Goal: Task Accomplishment & Management: Manage account settings

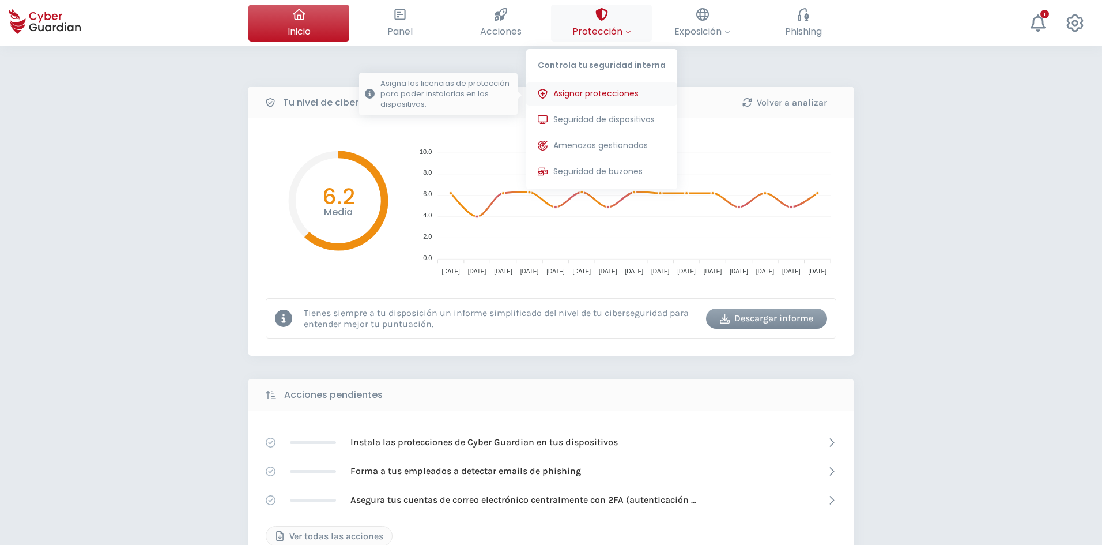
click at [585, 99] on span "Asignar protecciones" at bounding box center [595, 94] width 85 height 12
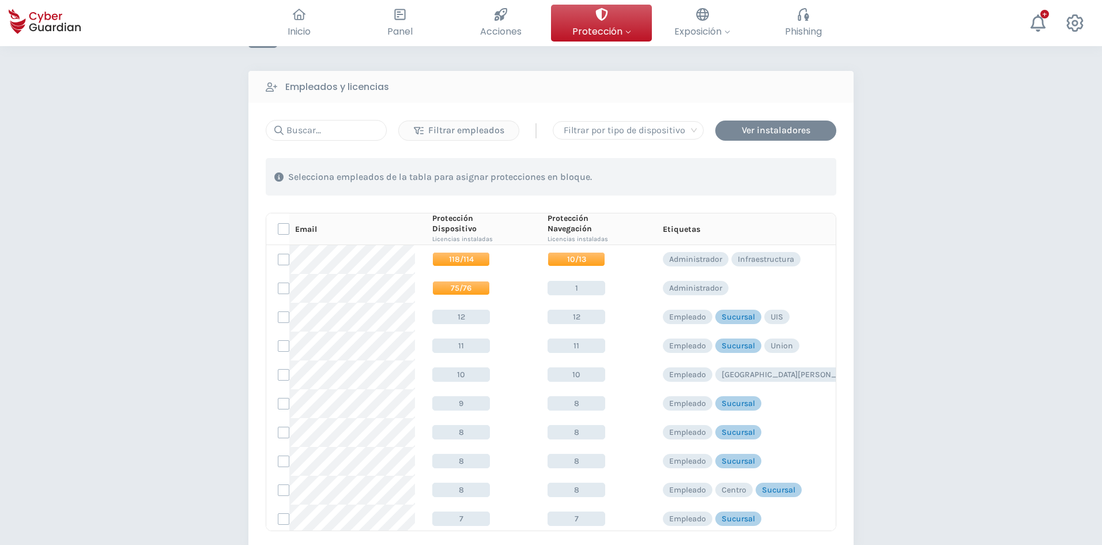
scroll to position [58, 0]
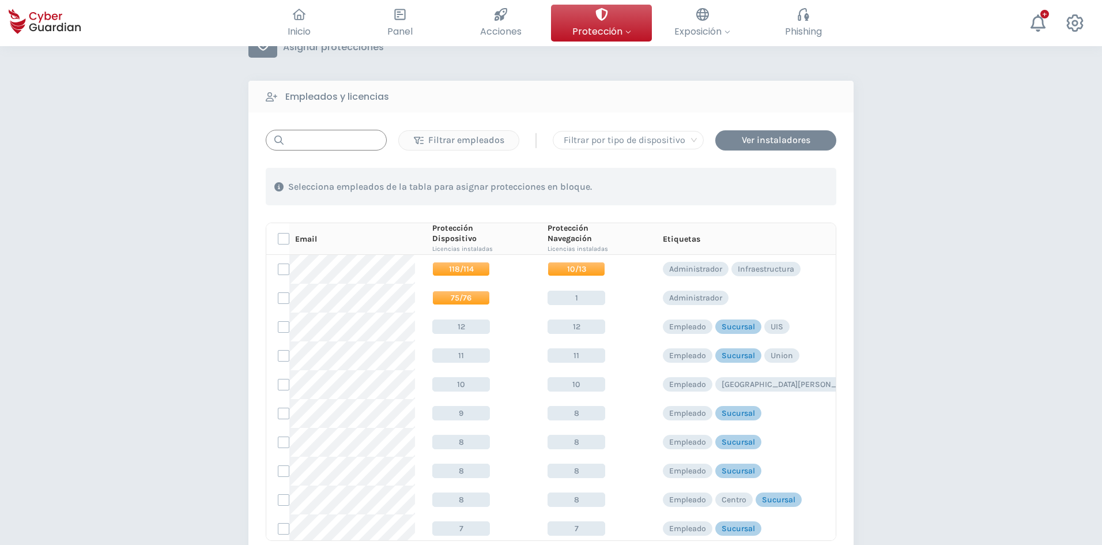
click at [309, 142] on input "text" at bounding box center [326, 140] width 121 height 21
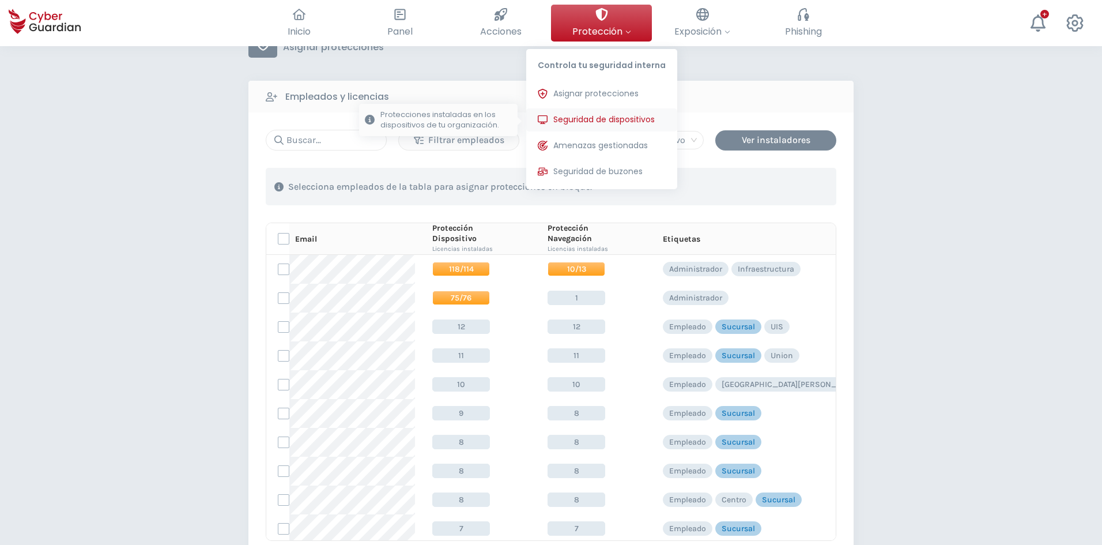
click at [589, 115] on span "Seguridad de dispositivos" at bounding box center [603, 120] width 101 height 12
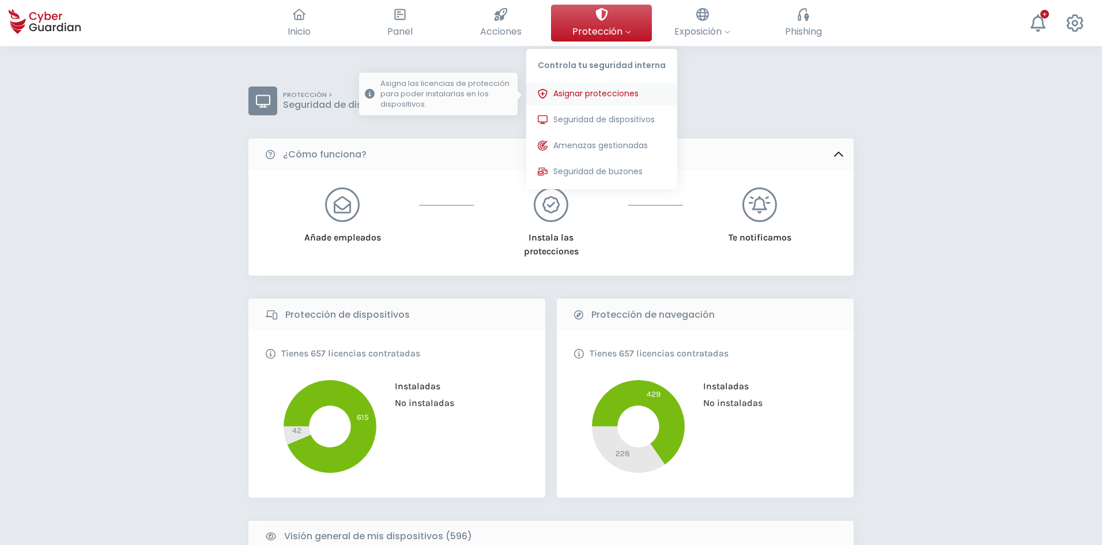
click at [587, 92] on span "Asignar protecciones" at bounding box center [595, 94] width 85 height 12
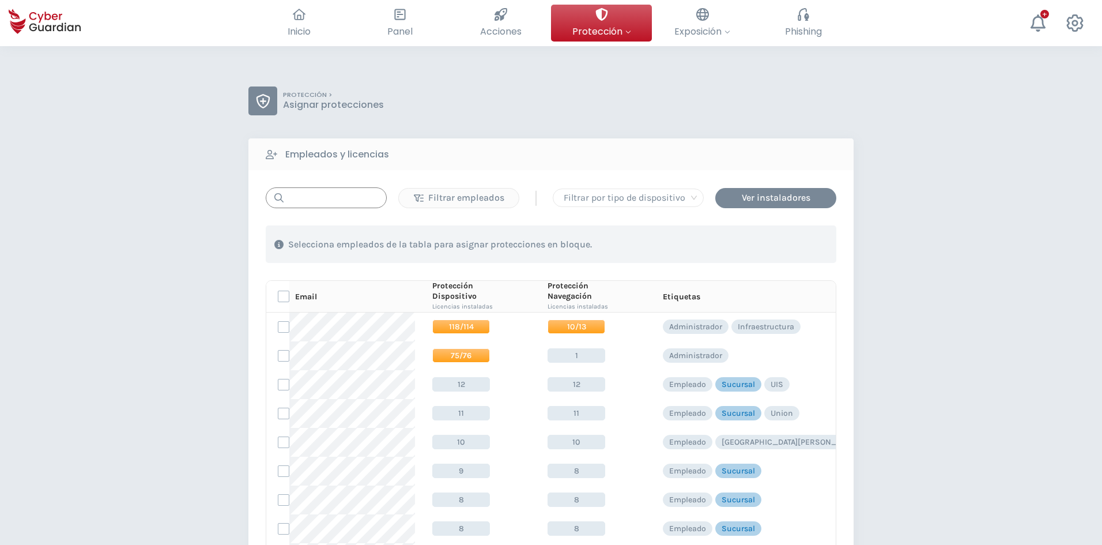
click at [309, 205] on input "text" at bounding box center [326, 197] width 121 height 21
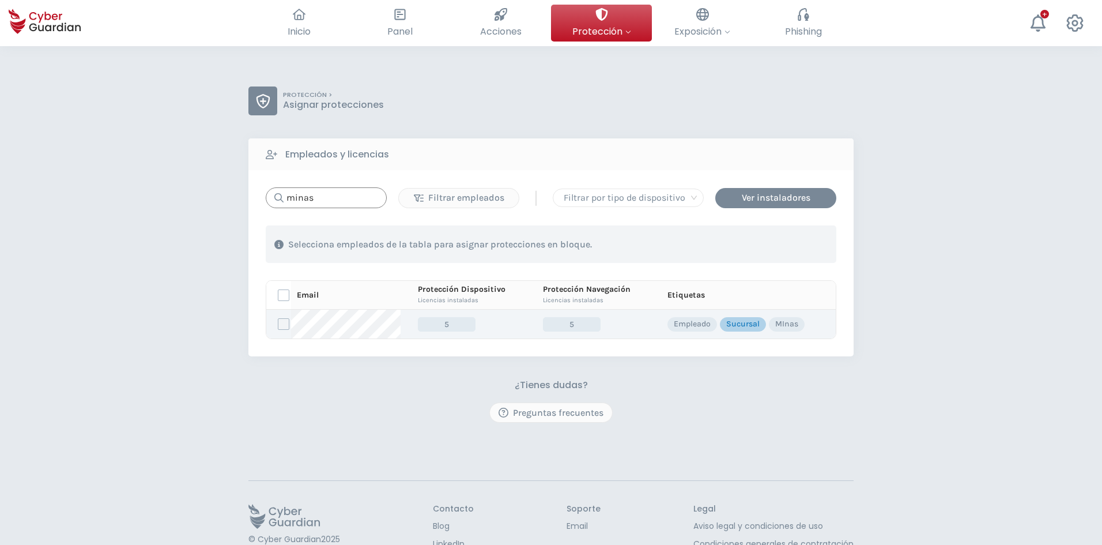
type input "minas"
click at [286, 326] on label at bounding box center [284, 324] width 12 height 12
click at [278, 326] on input "checkbox" at bounding box center [278, 324] width 0 height 10
click at [763, 244] on div "Asignar protecciones" at bounding box center [766, 244] width 104 height 14
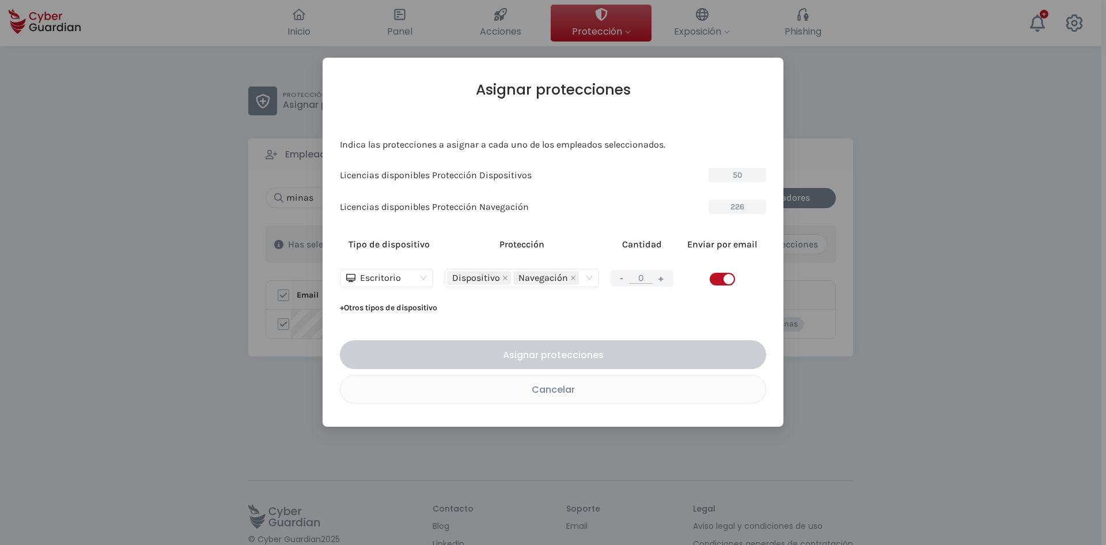
click at [664, 278] on button "+" at bounding box center [662, 278] width 14 height 14
type input "1"
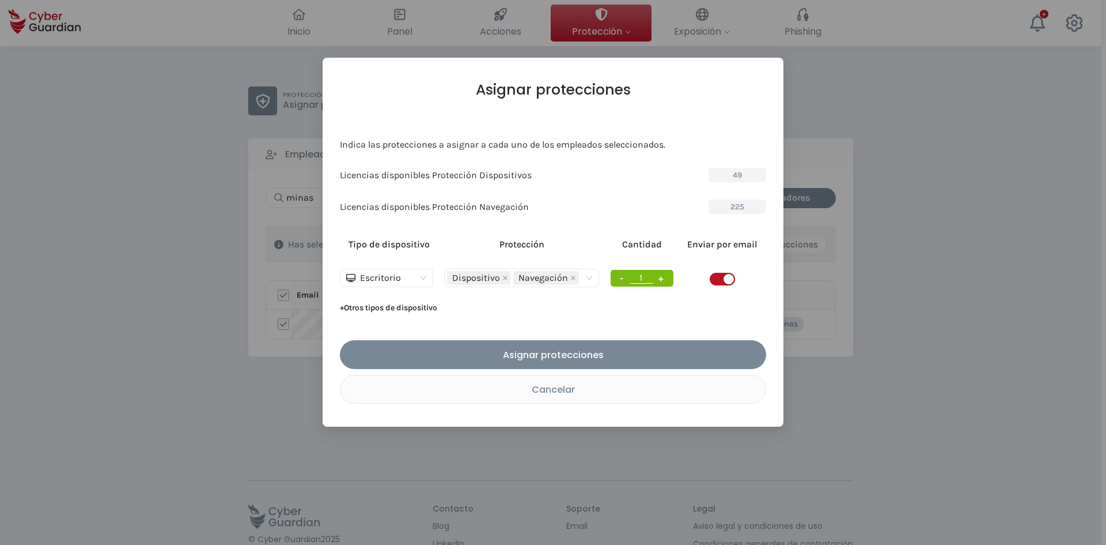
click at [711, 281] on span "button" at bounding box center [722, 279] width 25 height 13
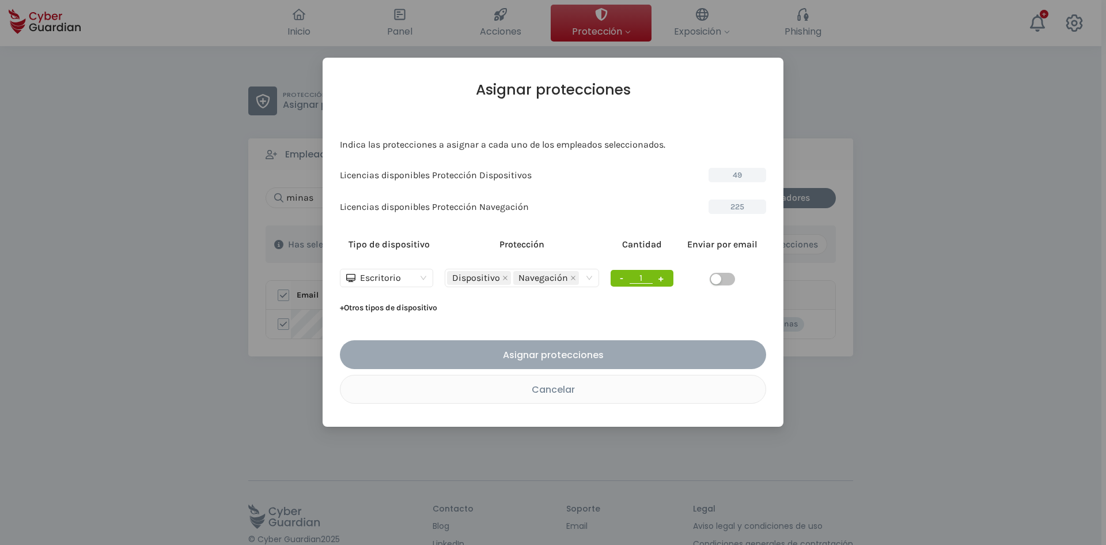
click at [586, 354] on div "Asignar protecciones" at bounding box center [553, 354] width 409 height 14
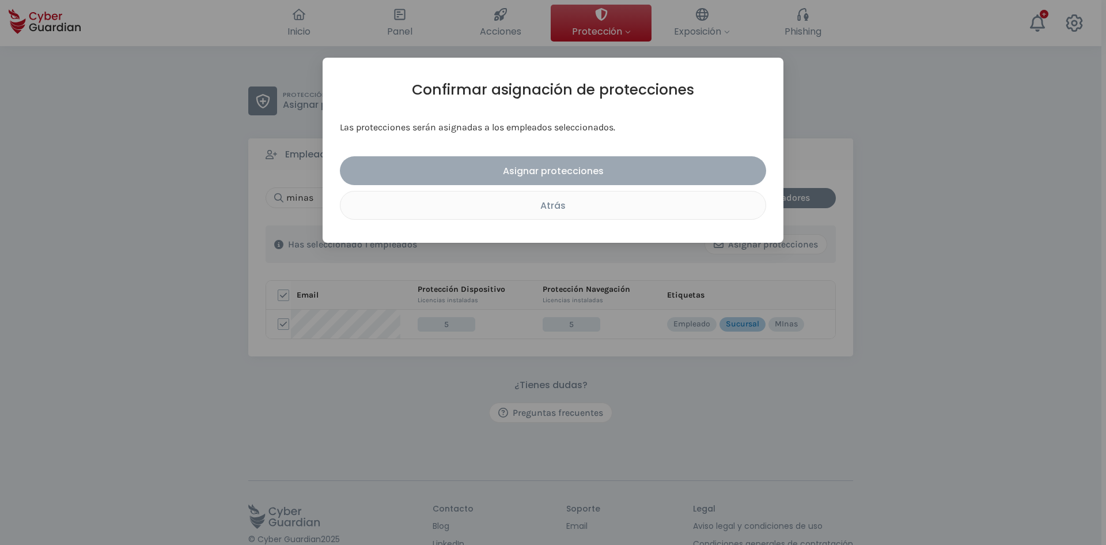
click at [553, 176] on div "Asignar protecciones" at bounding box center [553, 171] width 409 height 14
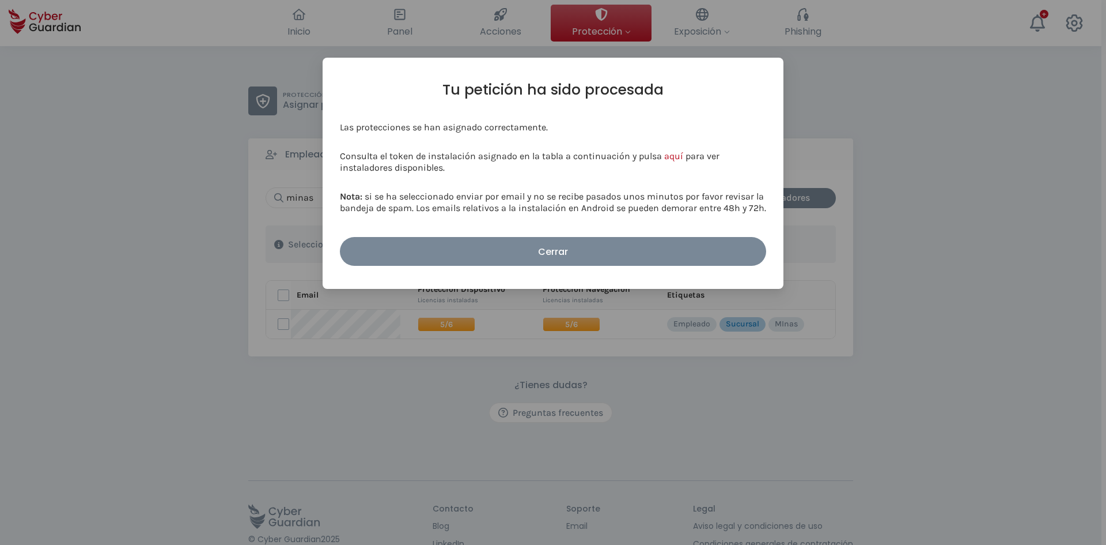
drag, startPoint x: 540, startPoint y: 239, endPoint x: 566, endPoint y: 253, distance: 30.2
click at [540, 239] on button "Cerrar" at bounding box center [553, 251] width 426 height 29
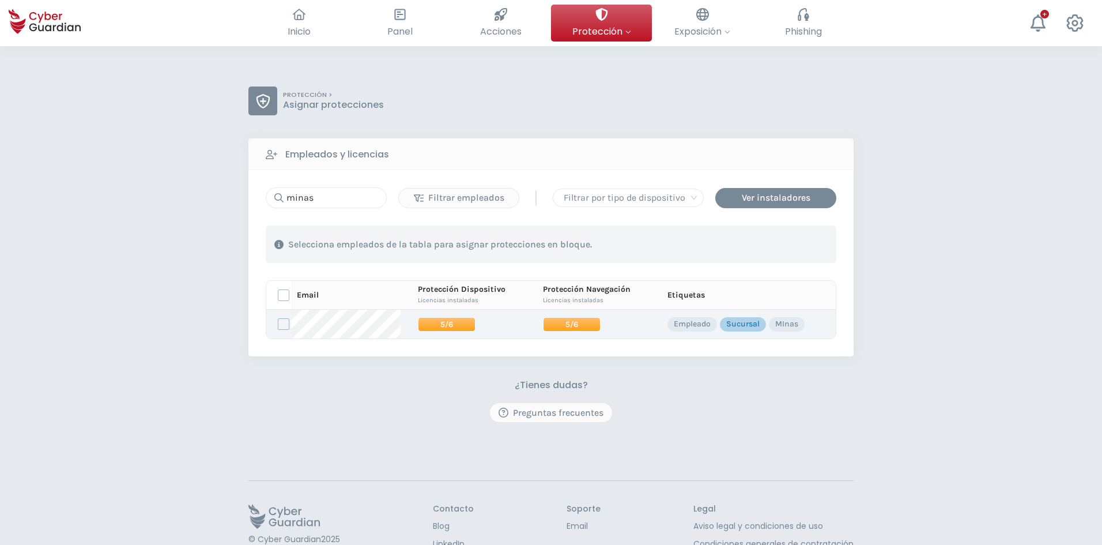
click at [580, 325] on span "5/6" at bounding box center [572, 324] width 58 height 14
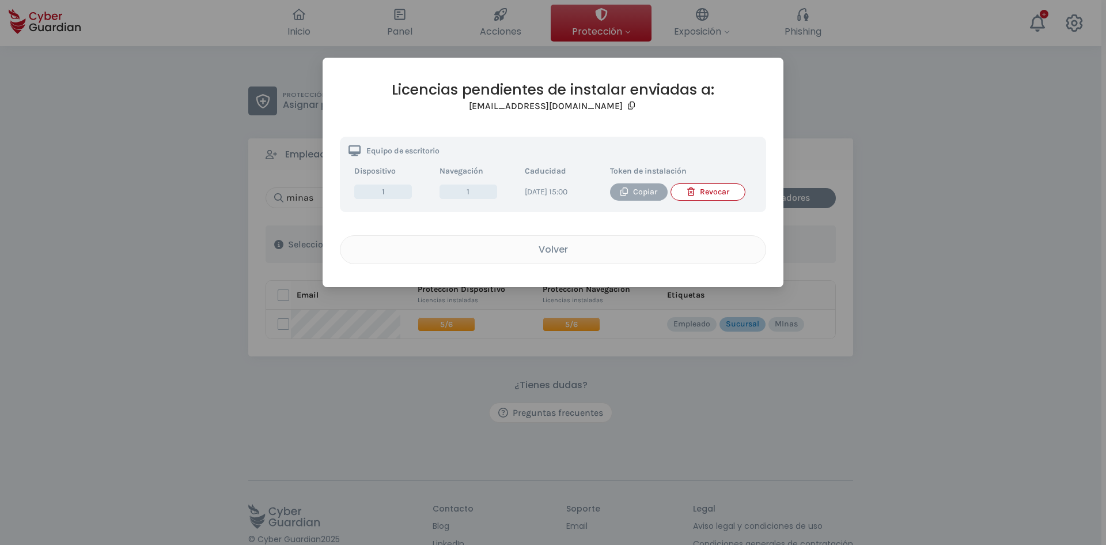
click at [646, 191] on div "Copiar" at bounding box center [639, 192] width 40 height 13
click at [768, 270] on div "Licencias pendientes de instalar enviadas a: [EMAIL_ADDRESS][DOMAIN_NAME] Equip…" at bounding box center [553, 172] width 461 height 229
click at [564, 256] on div "Volver" at bounding box center [553, 249] width 408 height 14
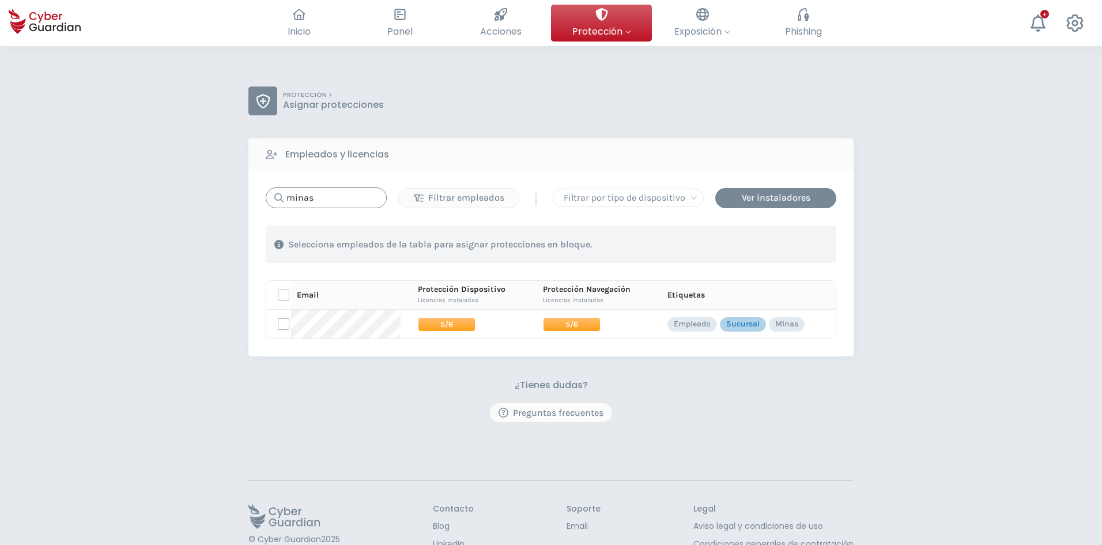
drag, startPoint x: 319, startPoint y: 195, endPoint x: 177, endPoint y: 183, distance: 142.8
click at [177, 183] on div "PROTECCIÓN > Asignar protecciones Empleados y licencias minas Filtrar empleados…" at bounding box center [551, 324] width 1102 height 557
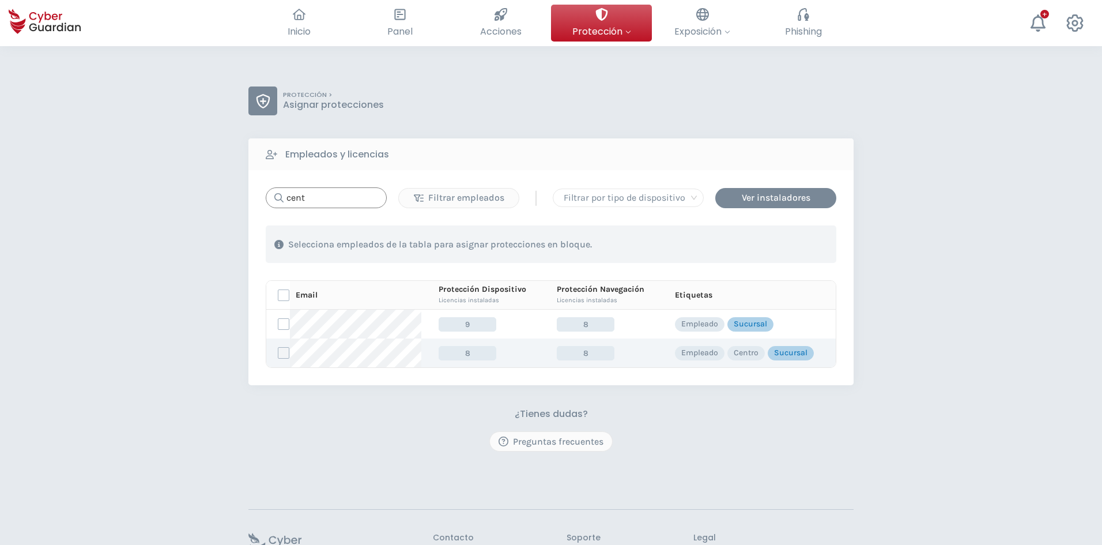
type input "cent"
click at [282, 353] on label at bounding box center [284, 353] width 12 height 12
click at [278, 353] on input "checkbox" at bounding box center [278, 352] width 0 height 10
click at [772, 241] on div "Asignar protecciones" at bounding box center [766, 244] width 104 height 14
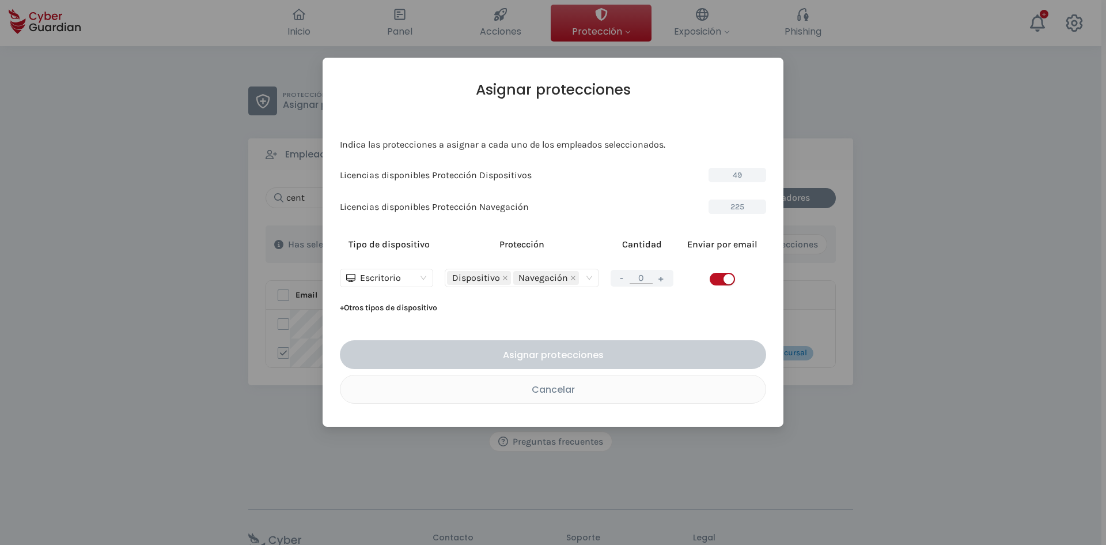
drag, startPoint x: 658, startPoint y: 277, endPoint x: 671, endPoint y: 281, distance: 13.9
click at [659, 277] on button "+" at bounding box center [662, 278] width 14 height 14
type input "1"
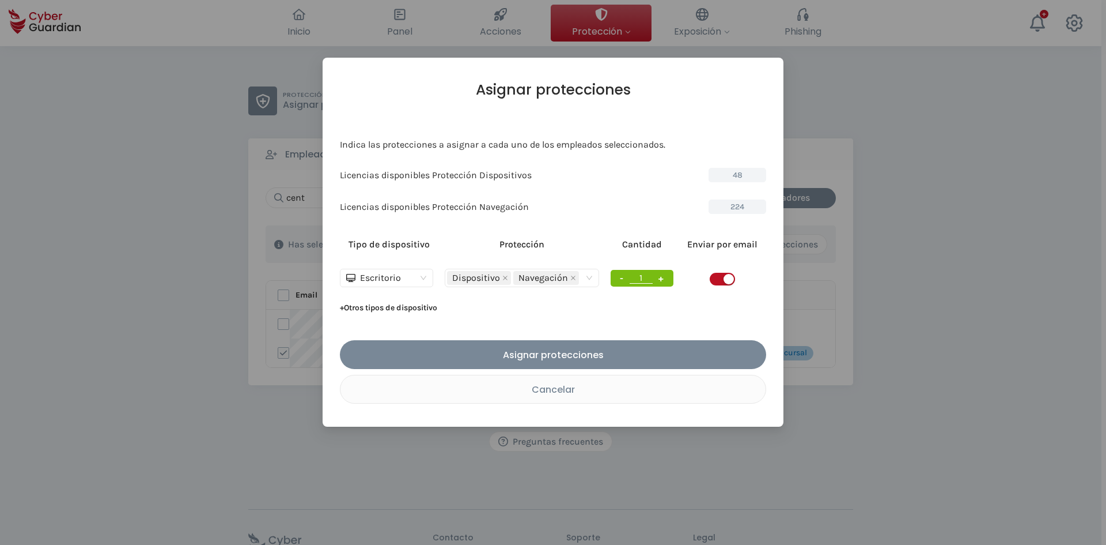
click at [724, 279] on div "button" at bounding box center [729, 279] width 10 height 10
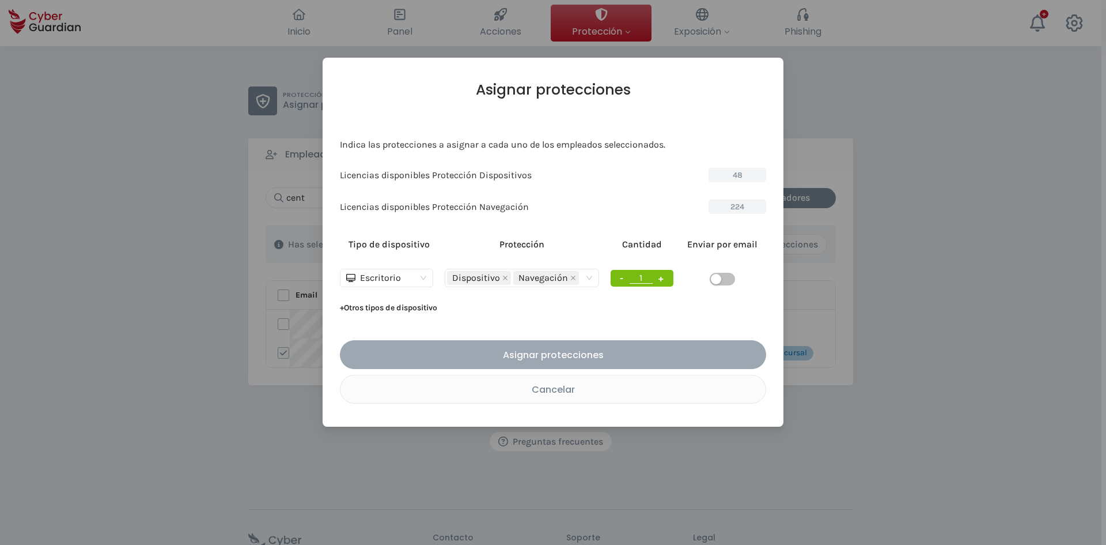
click at [645, 349] on div "Asignar protecciones" at bounding box center [553, 354] width 409 height 14
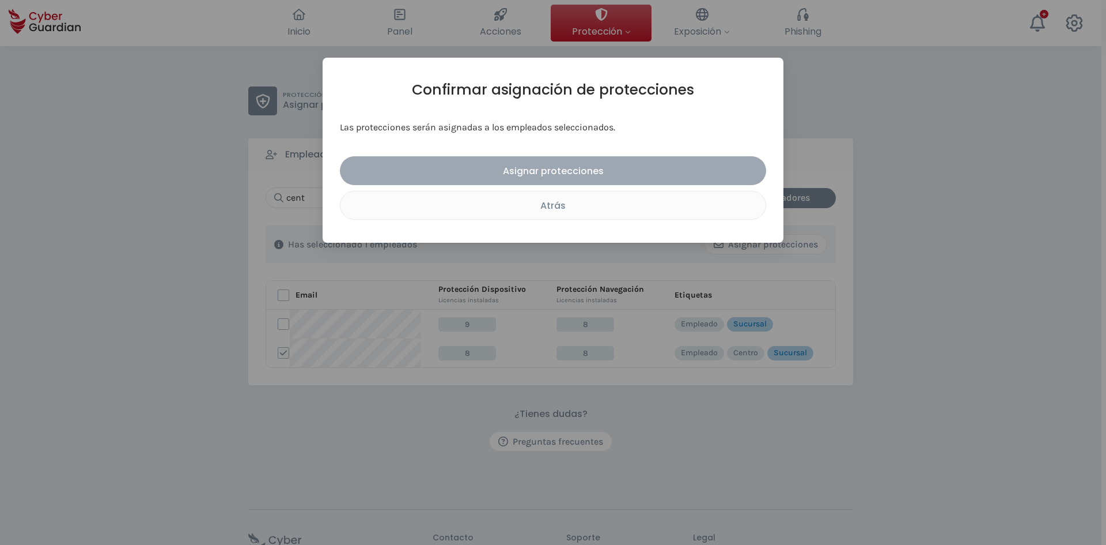
click at [506, 171] on div "Asignar protecciones" at bounding box center [553, 171] width 409 height 14
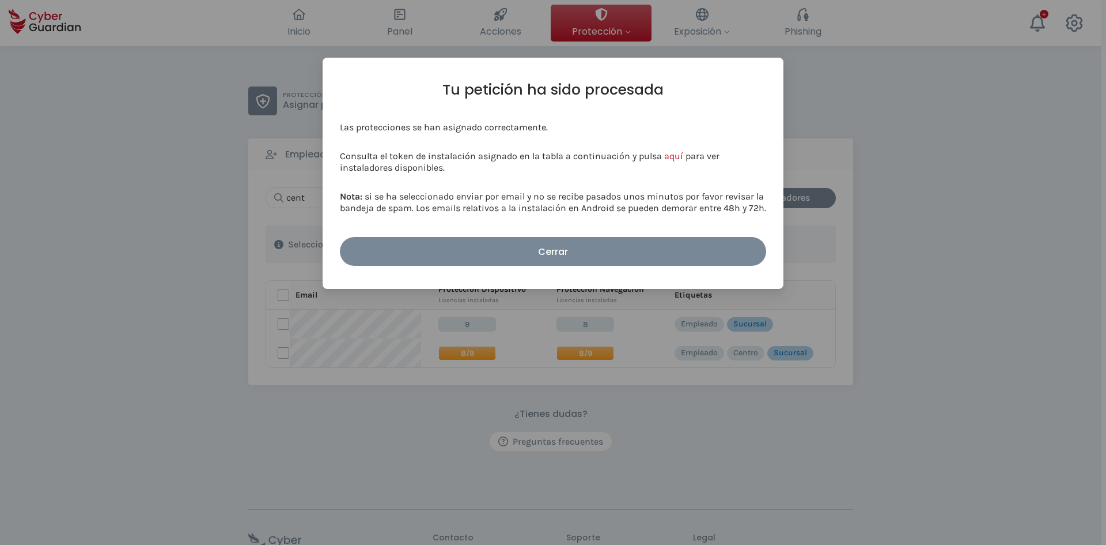
drag, startPoint x: 765, startPoint y: 172, endPoint x: 758, endPoint y: 179, distance: 9.4
click at [765, 171] on p "Consulta el token de instalación asignado en la tabla a continuación y pulsa aq…" at bounding box center [553, 161] width 426 height 23
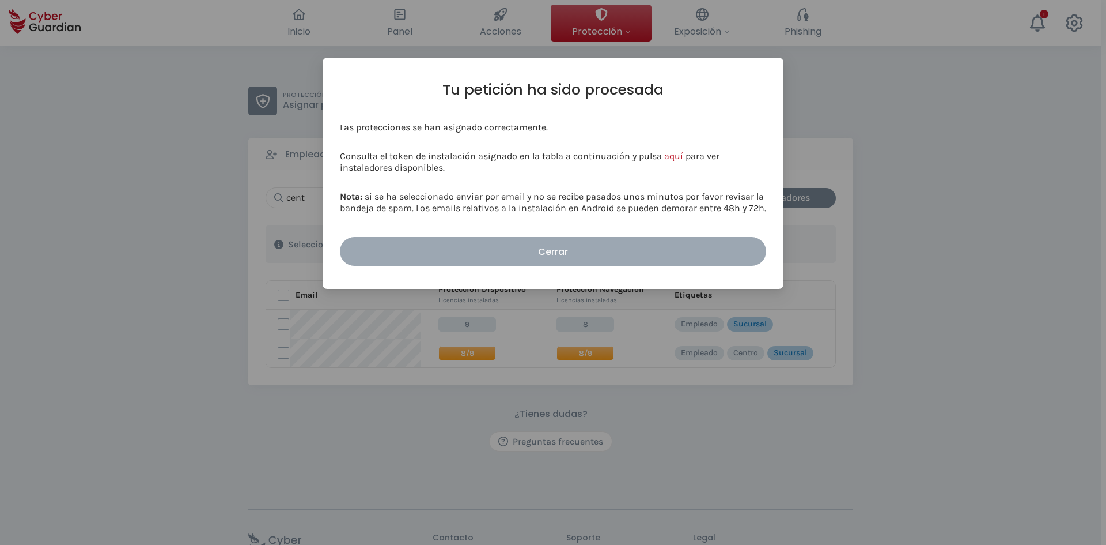
click at [613, 263] on button "Cerrar" at bounding box center [553, 251] width 426 height 29
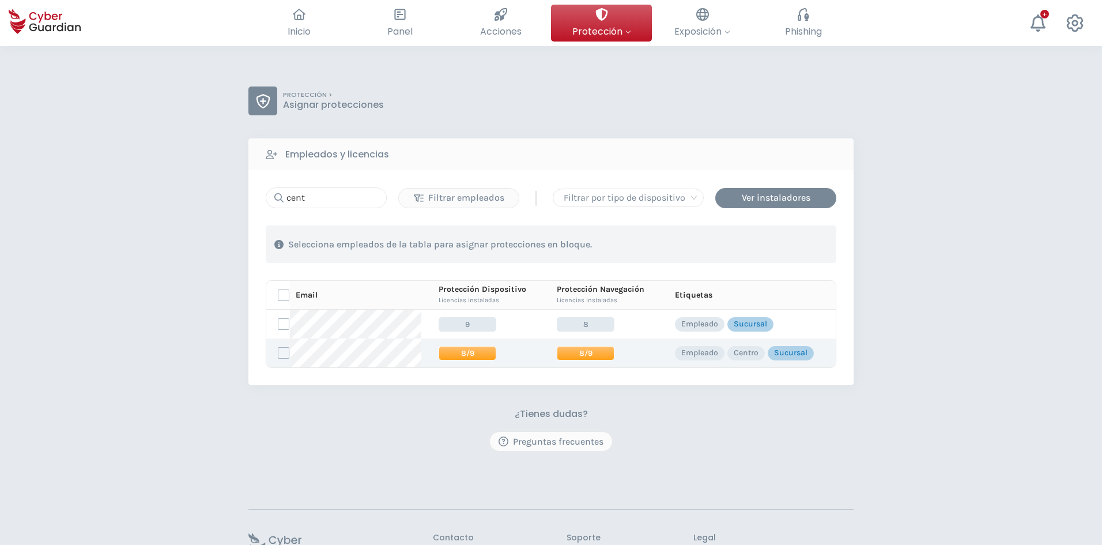
click at [591, 361] on td "8/9" at bounding box center [598, 352] width 118 height 29
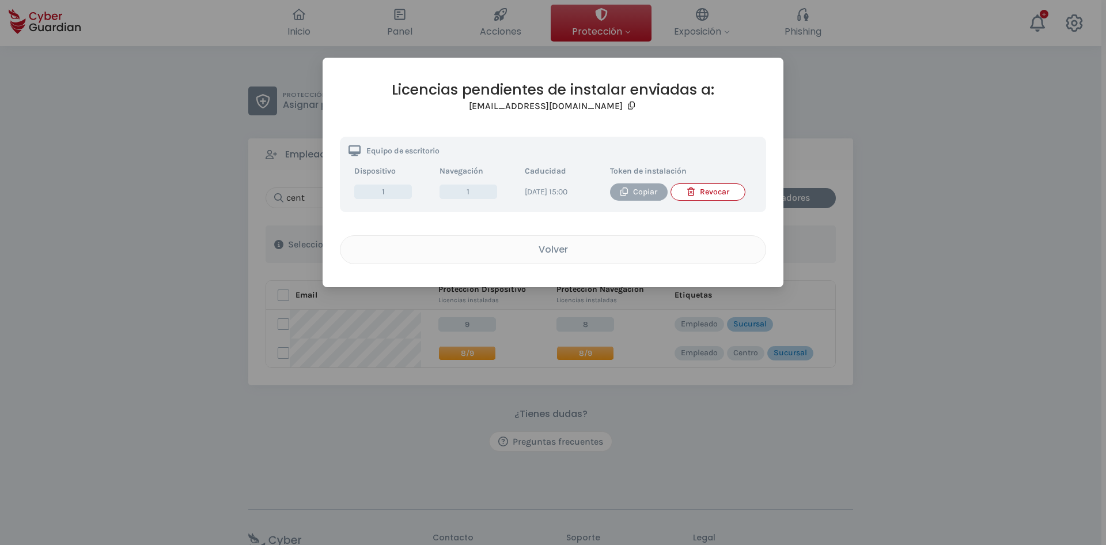
click at [642, 198] on div "Copiar" at bounding box center [639, 192] width 40 height 13
drag, startPoint x: 323, startPoint y: 430, endPoint x: 422, endPoint y: 402, distance: 102.3
click at [323, 430] on div "Licencias pendientes de instalar enviadas a: [EMAIL_ADDRESS][DOMAIN_NAME] Equip…" at bounding box center [553, 272] width 1106 height 545
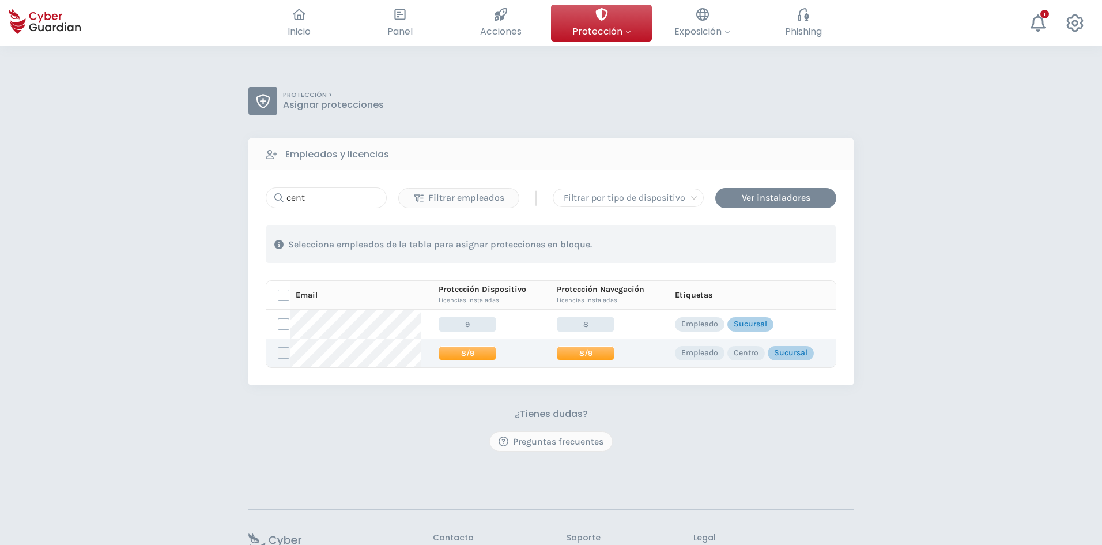
click at [282, 351] on label at bounding box center [284, 353] width 12 height 12
click at [278, 351] on input "checkbox" at bounding box center [278, 352] width 0 height 10
click at [772, 245] on div "Asignar protecciones" at bounding box center [766, 244] width 104 height 14
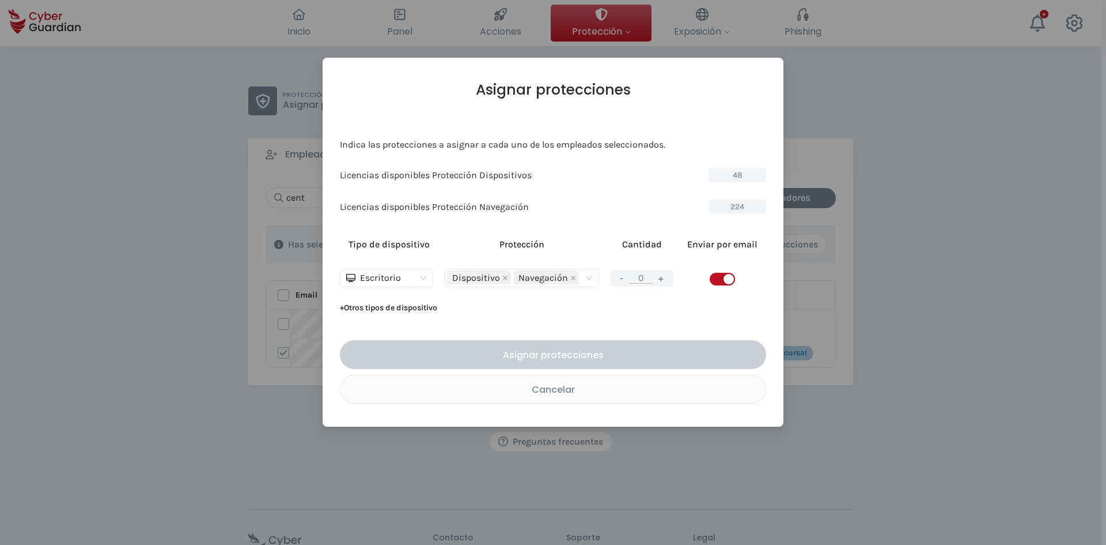
click at [664, 281] on button "+" at bounding box center [662, 278] width 14 height 14
type input "1"
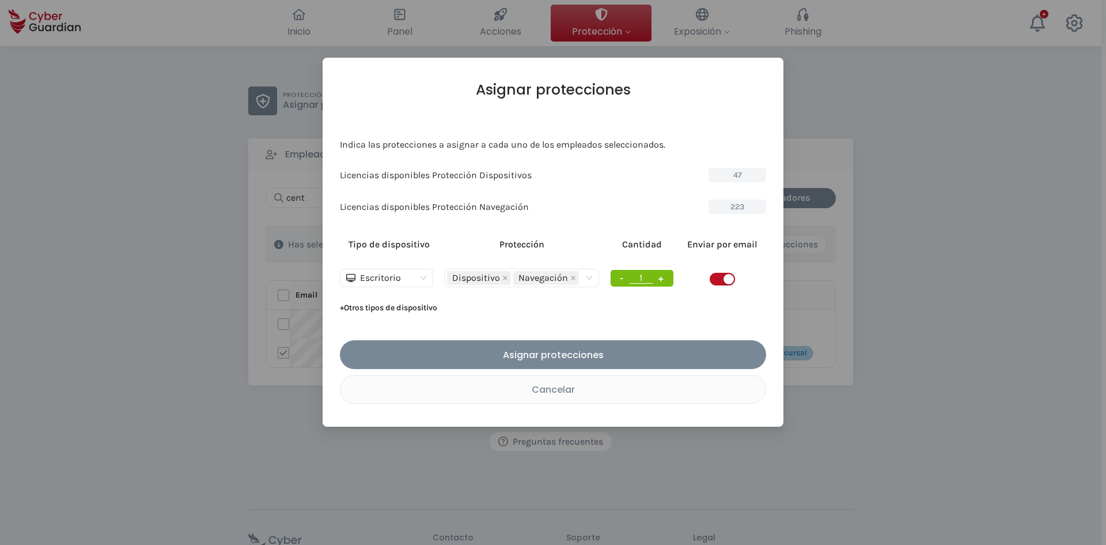
click at [724, 282] on div "button" at bounding box center [729, 279] width 10 height 10
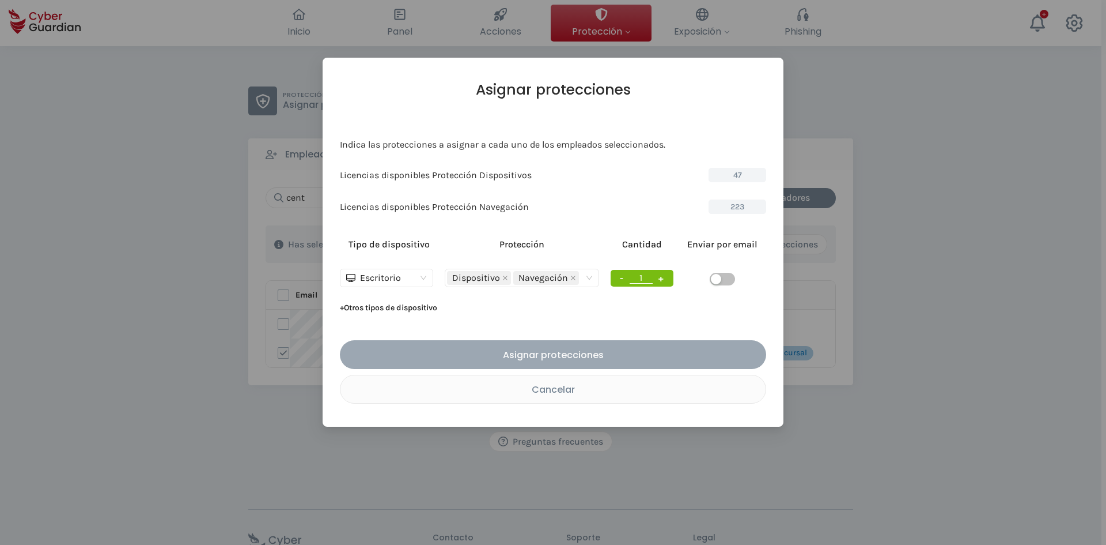
click at [615, 345] on button "Asignar protecciones" at bounding box center [553, 354] width 426 height 29
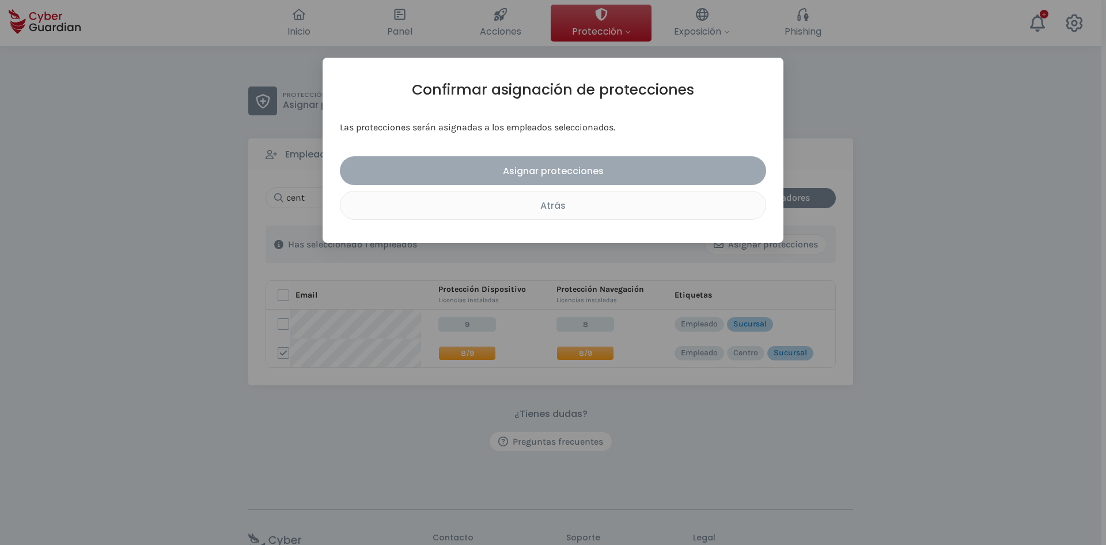
click at [573, 168] on div "Asignar protecciones" at bounding box center [553, 171] width 409 height 14
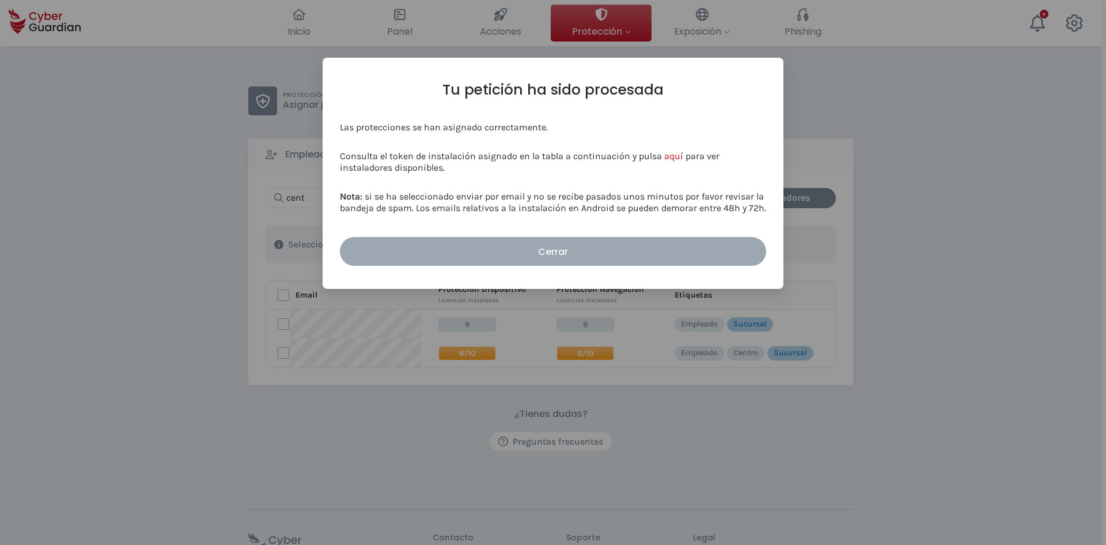
click at [491, 241] on button "Cerrar" at bounding box center [553, 251] width 426 height 29
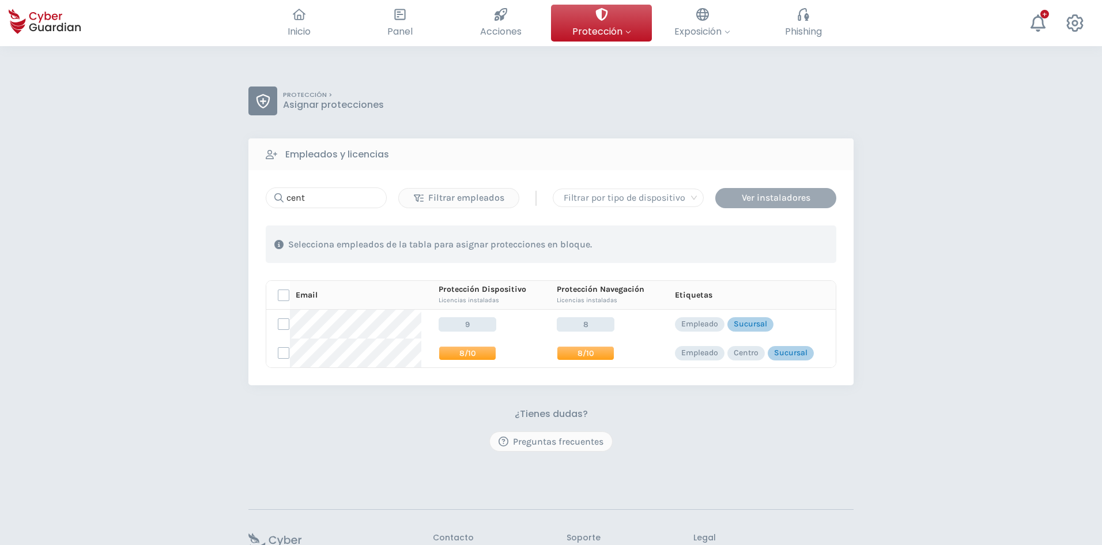
click at [773, 196] on div "Ver instaladores" at bounding box center [776, 198] width 104 height 14
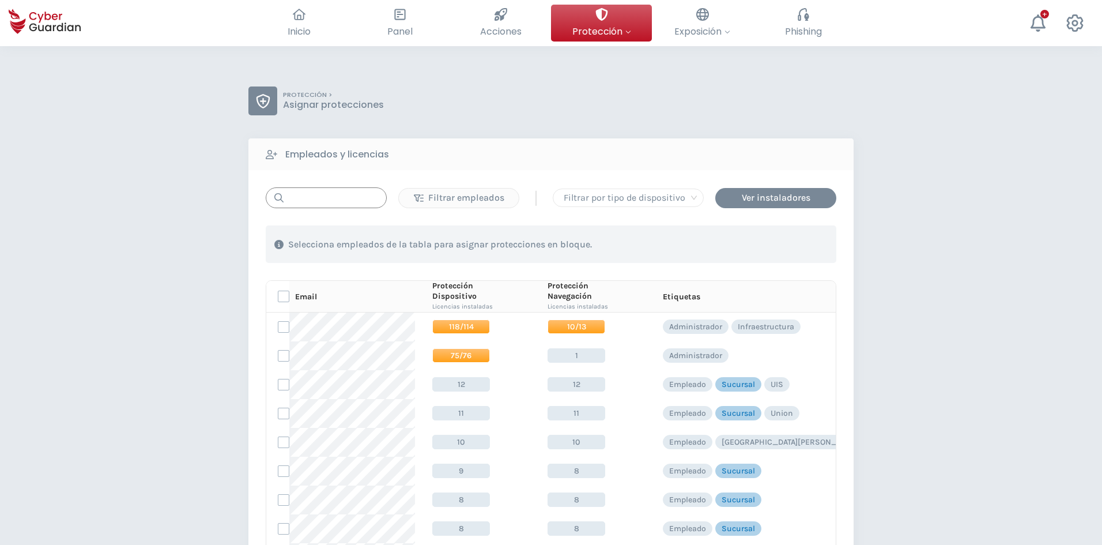
click at [330, 190] on input "text" at bounding box center [326, 197] width 121 height 21
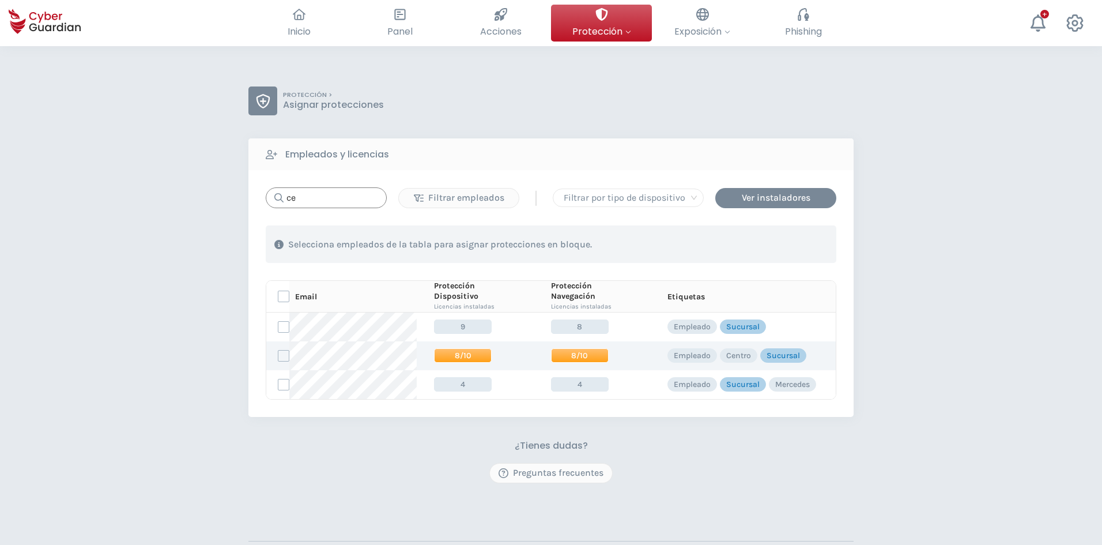
type input "ce"
click at [577, 356] on span "8/10" at bounding box center [580, 355] width 58 height 14
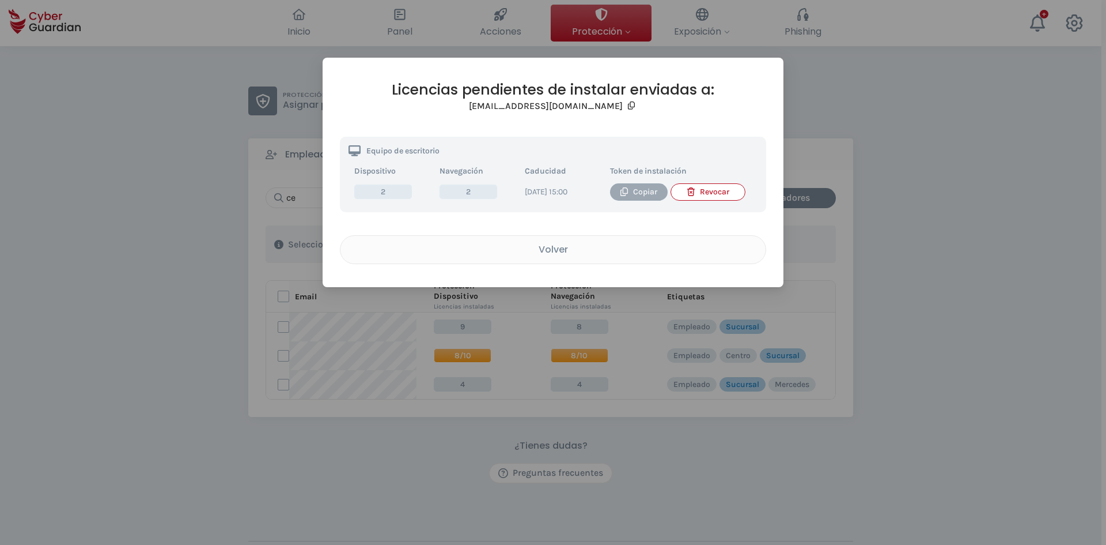
click at [642, 195] on div "Copiar" at bounding box center [639, 192] width 40 height 13
click at [577, 256] on div "Volver" at bounding box center [553, 249] width 408 height 14
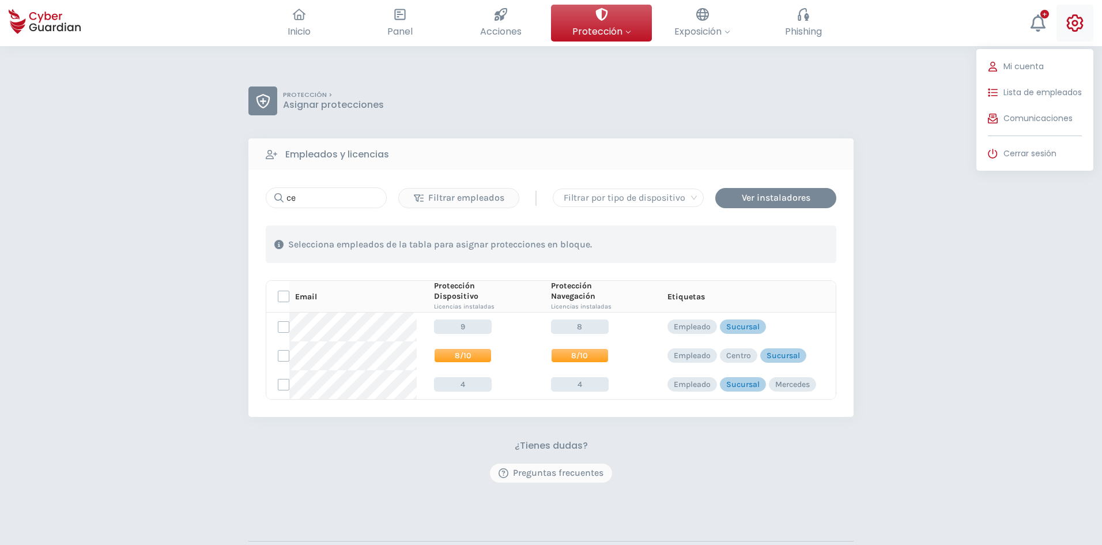
click at [1067, 20] on icon at bounding box center [1074, 22] width 17 height 17
click at [1030, 89] on span "Lista de empleados" at bounding box center [1042, 92] width 78 height 12
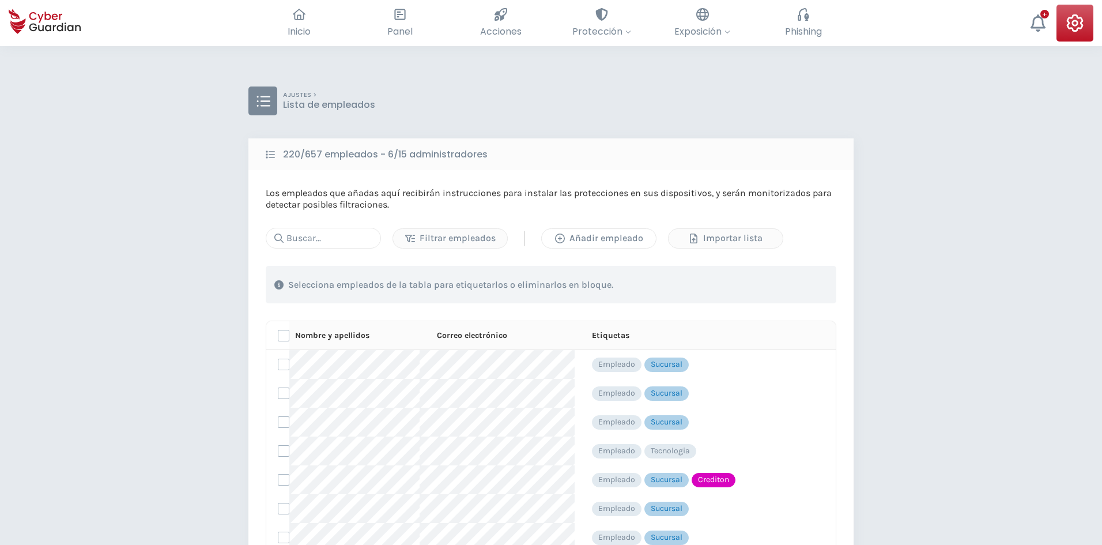
click at [591, 243] on div "Añadir empleado" at bounding box center [598, 238] width 97 height 14
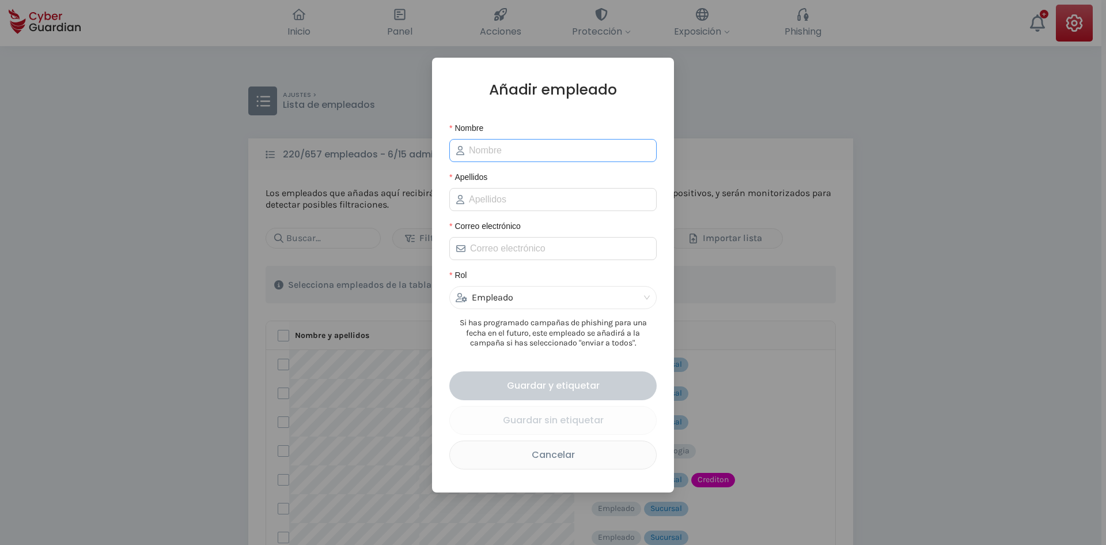
click at [524, 162] on span at bounding box center [552, 150] width 207 height 23
paste input "[PERSON_NAME]"
click at [523, 155] on input "[PERSON_NAME]" at bounding box center [559, 150] width 181 height 14
type input "[PERSON_NAME]"
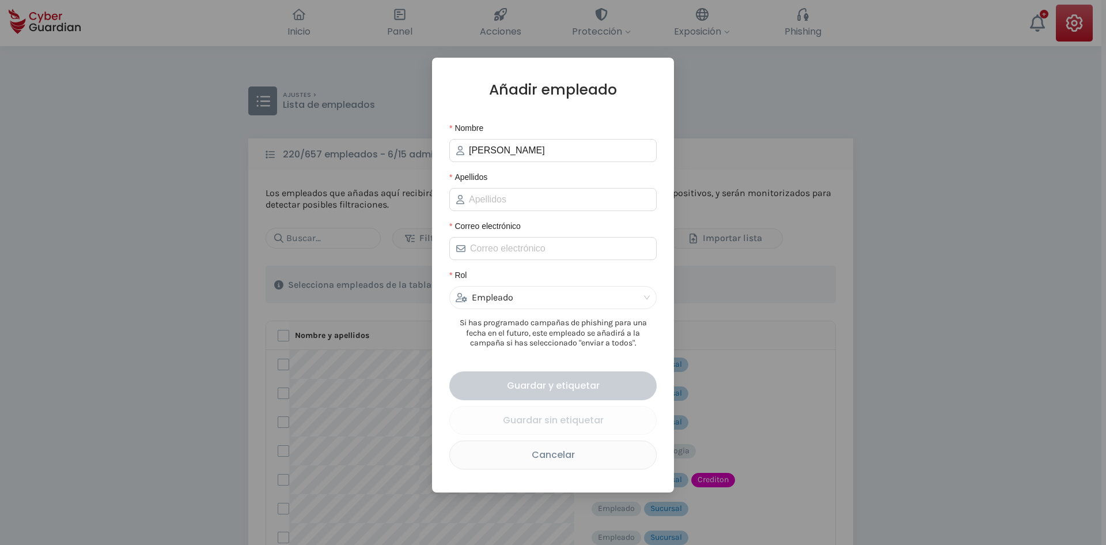
click at [496, 187] on div "Apellidos" at bounding box center [552, 179] width 207 height 17
click at [491, 196] on input "Apellidos" at bounding box center [559, 199] width 181 height 14
paste input "[PERSON_NAME]"
type input "[PERSON_NAME]"
click at [527, 153] on input "[PERSON_NAME]" at bounding box center [559, 150] width 181 height 14
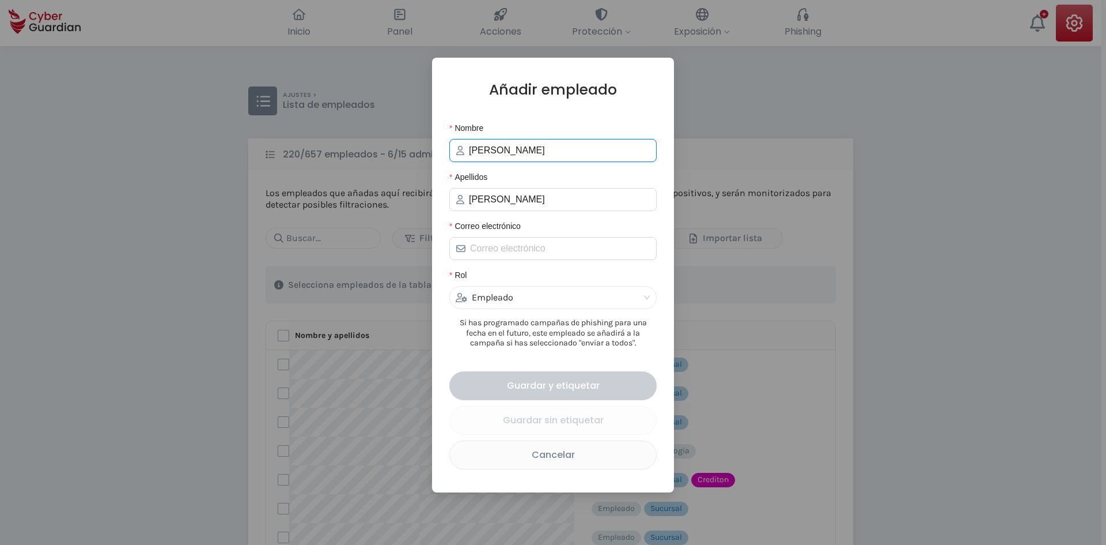
type input "[PERSON_NAME]"
click at [509, 247] on input "Correo electrónico" at bounding box center [560, 248] width 180 height 14
paste input "[EMAIL_ADDRESS][DOMAIN_NAME]"
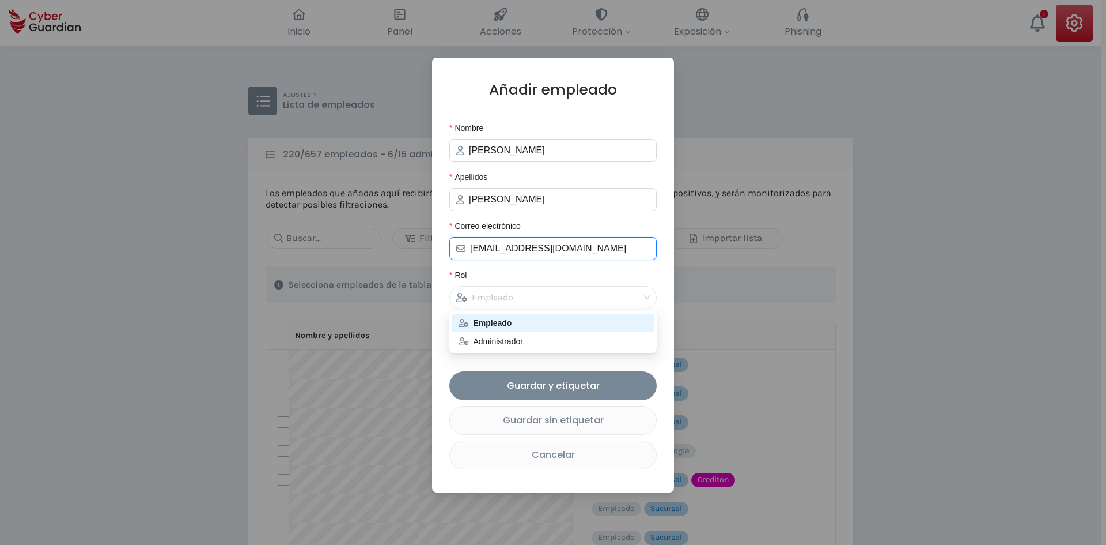
click at [532, 291] on div "Empleado" at bounding box center [548, 297] width 184 height 22
type input "[EMAIL_ADDRESS][DOMAIN_NAME]"
click at [532, 291] on div "Empleado" at bounding box center [548, 297] width 184 height 22
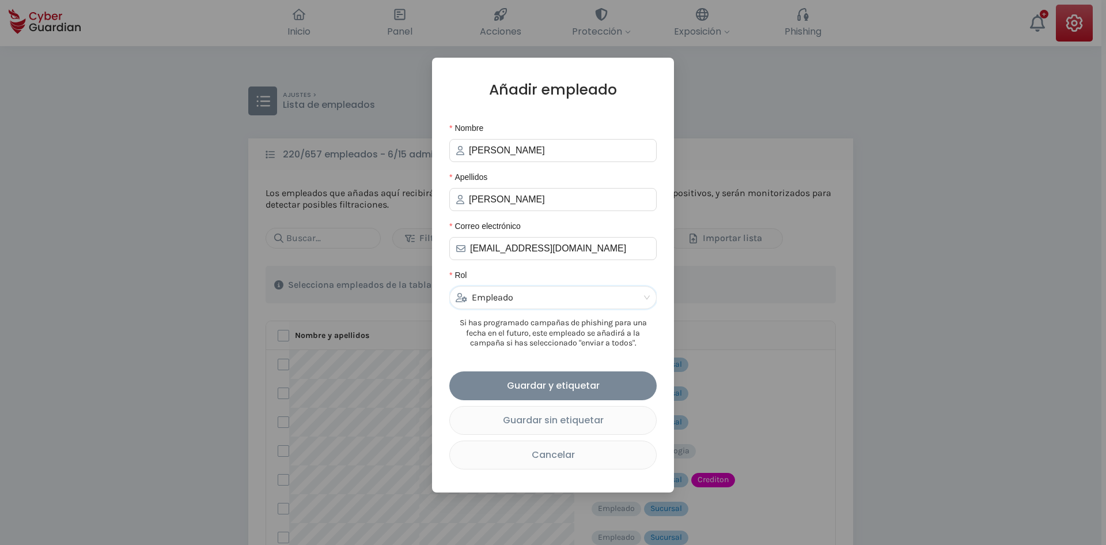
click at [516, 297] on div "Empleado" at bounding box center [548, 297] width 184 height 22
click at [542, 387] on div "Guardar y etiquetar" at bounding box center [553, 385] width 190 height 14
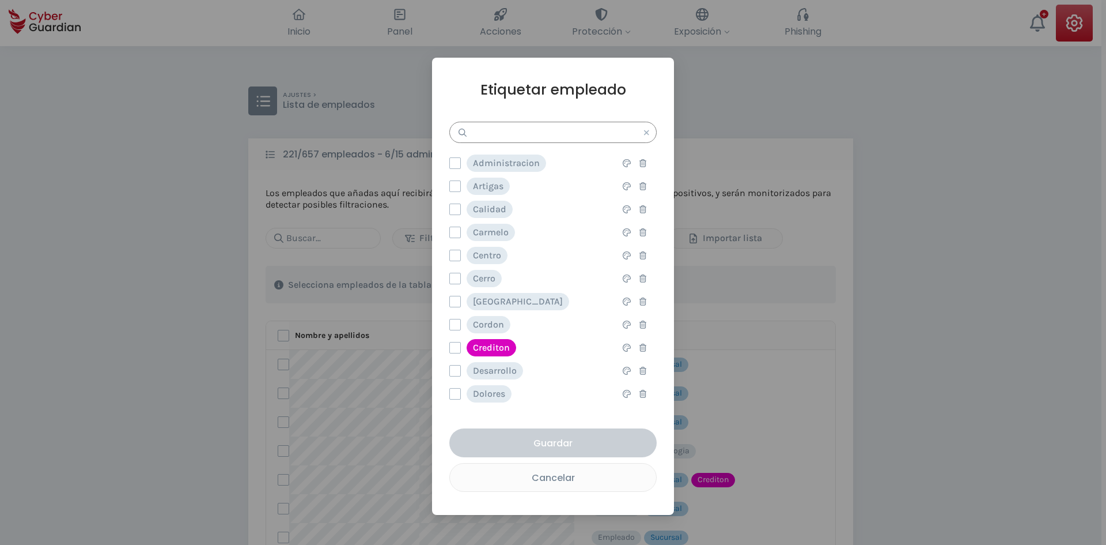
click at [525, 129] on input "text" at bounding box center [552, 132] width 207 height 21
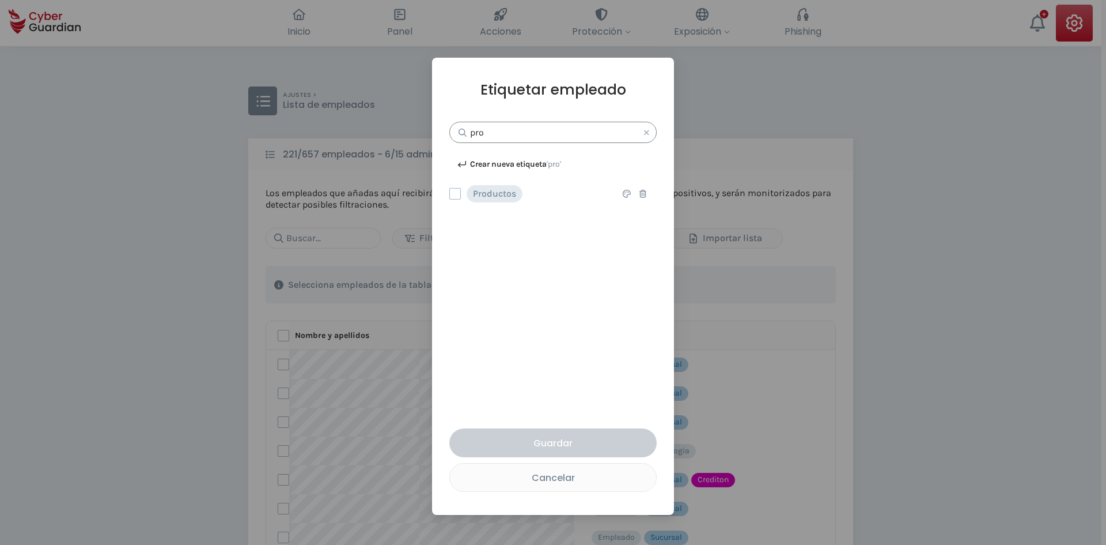
type input "pro"
drag, startPoint x: 500, startPoint y: 128, endPoint x: 391, endPoint y: 126, distance: 109.5
click at [395, 125] on div "Etiquetar empleado pro Crear nueva etiqueta 'pro' Productos Esta opción elimina…" at bounding box center [553, 272] width 1106 height 545
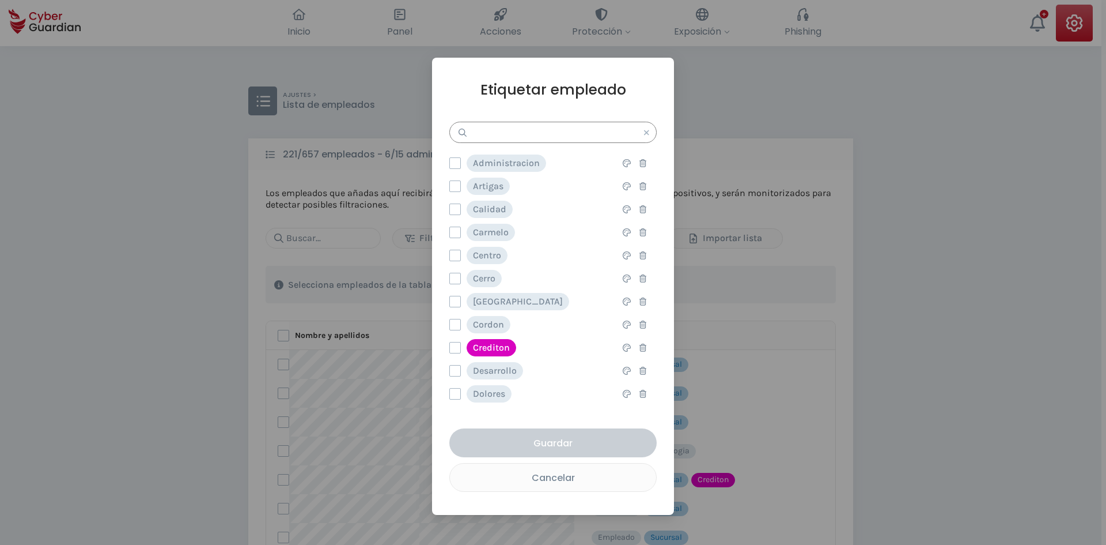
paste input "Personal Externo"
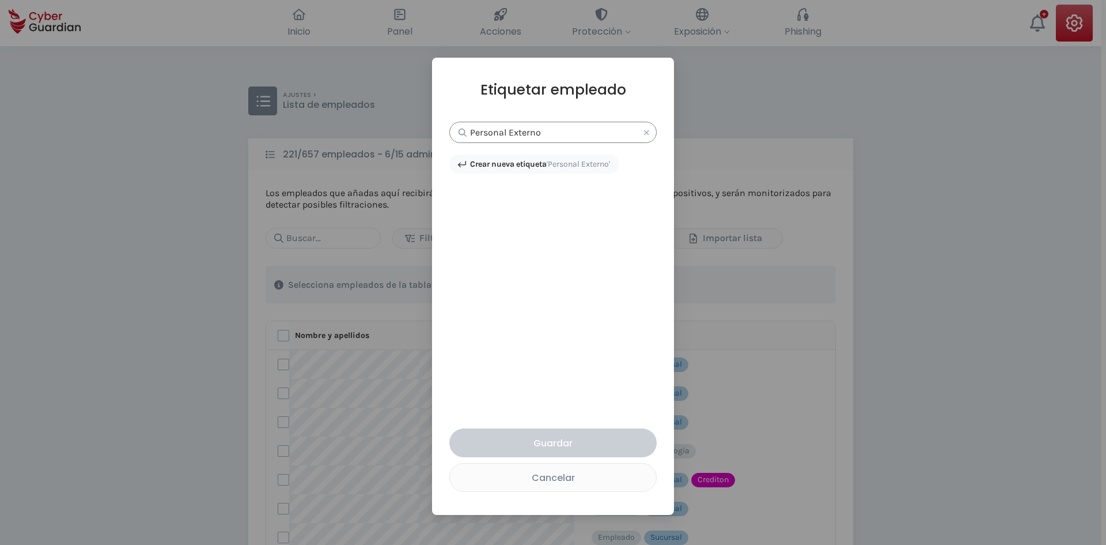
type input "Personal Externo"
click at [524, 166] on strong "Crear nueva etiqueta" at bounding box center [508, 164] width 77 height 10
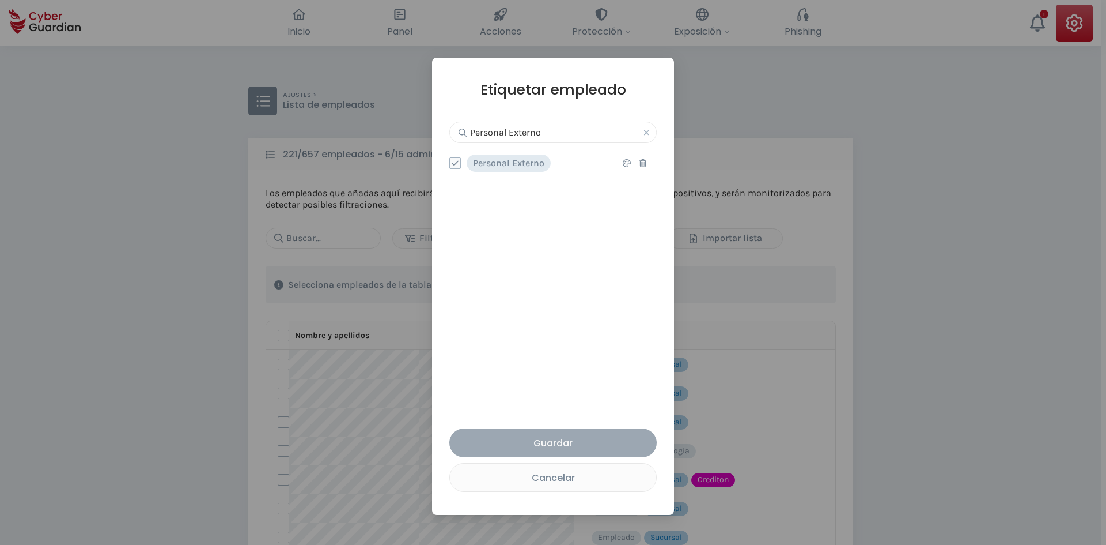
click at [556, 437] on div "Guardar" at bounding box center [553, 443] width 190 height 14
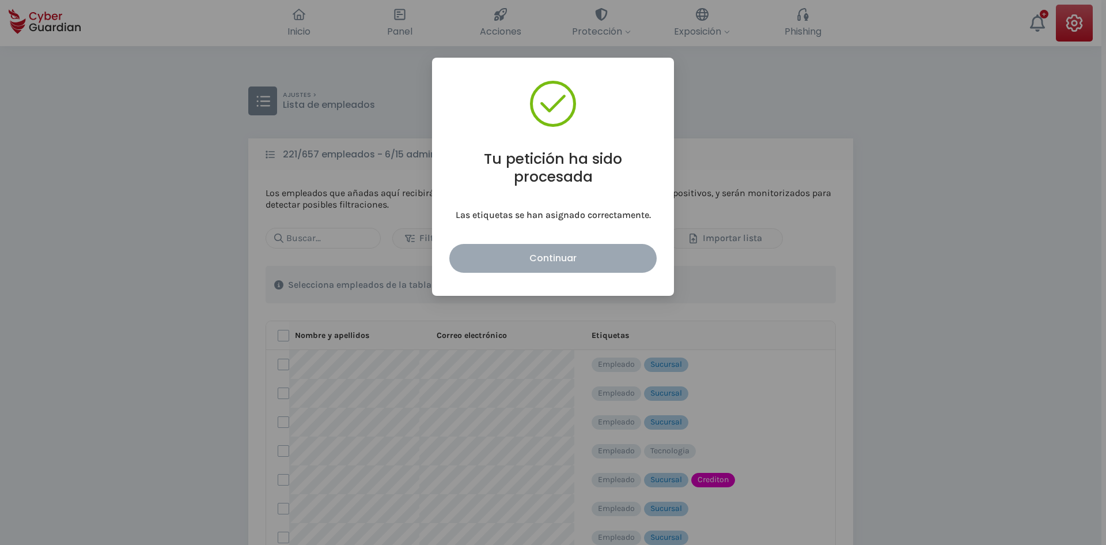
click at [546, 263] on div "Continuar" at bounding box center [553, 258] width 190 height 14
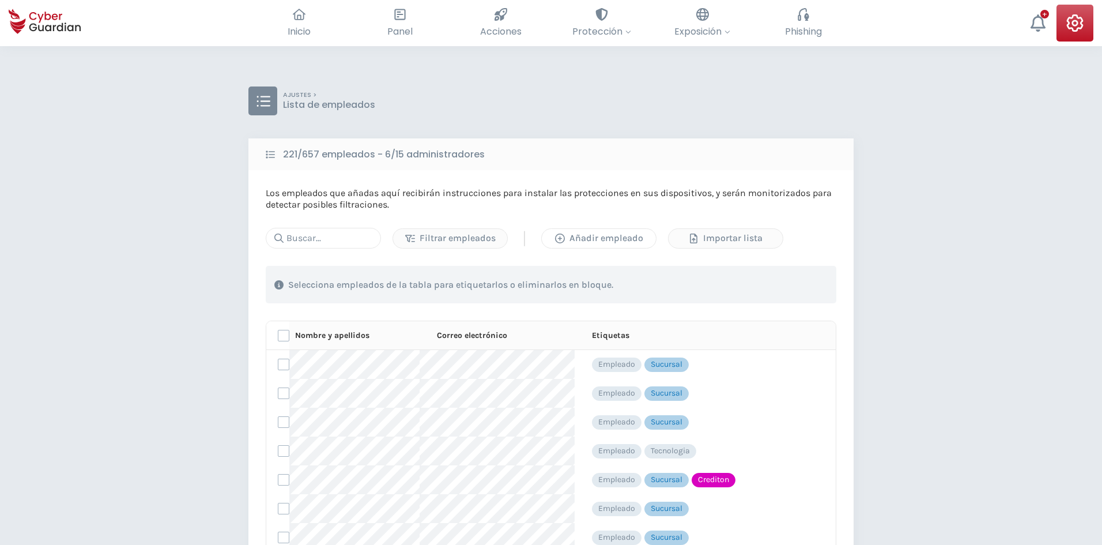
click at [618, 241] on div "Añadir empleado" at bounding box center [598, 238] width 97 height 14
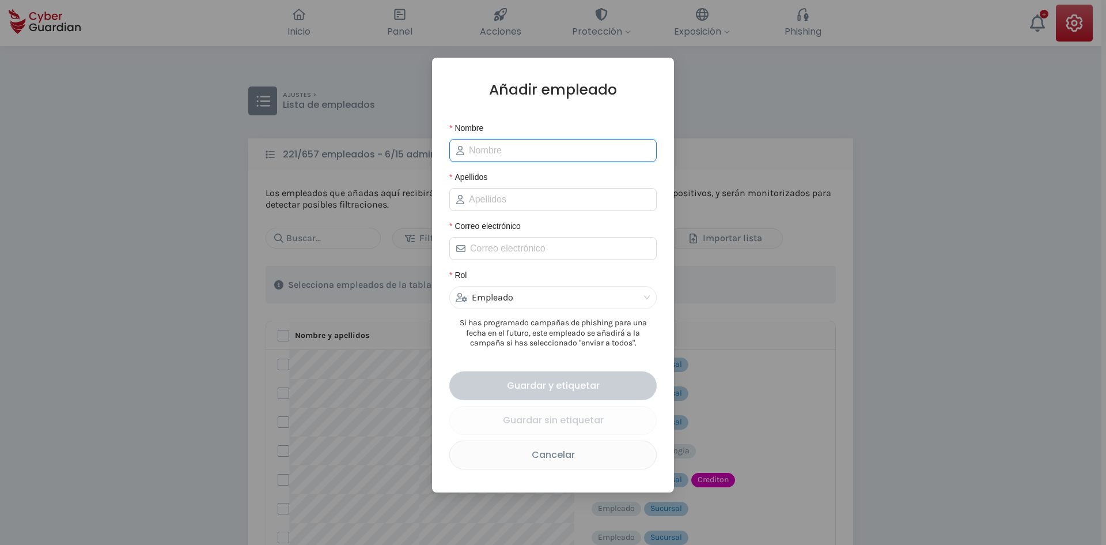
drag, startPoint x: 491, startPoint y: 150, endPoint x: 507, endPoint y: 157, distance: 17.6
click at [491, 149] on input "Nombre" at bounding box center [559, 150] width 181 height 14
paste input "[PERSON_NAME]"
click at [511, 152] on input "[PERSON_NAME]" at bounding box center [559, 150] width 181 height 14
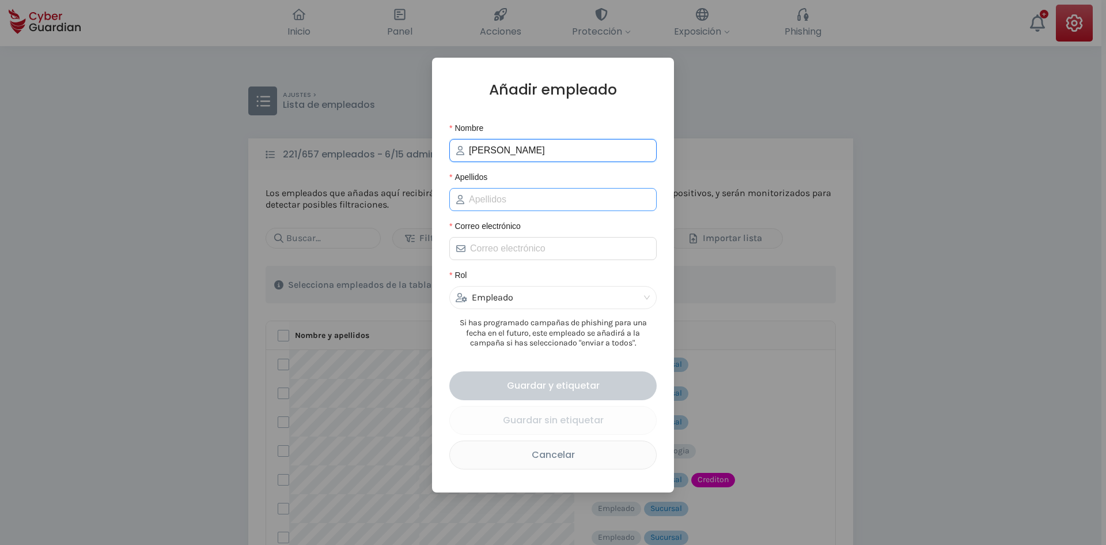
type input "[PERSON_NAME]"
click at [510, 196] on input "Apellidos" at bounding box center [559, 199] width 181 height 14
paste input "[PERSON_NAME]"
type input "[PERSON_NAME]"
click at [508, 166] on form "Nombre [PERSON_NAME] [PERSON_NAME] Correo electrónico Rol Empleado Si has progr…" at bounding box center [552, 295] width 207 height 347
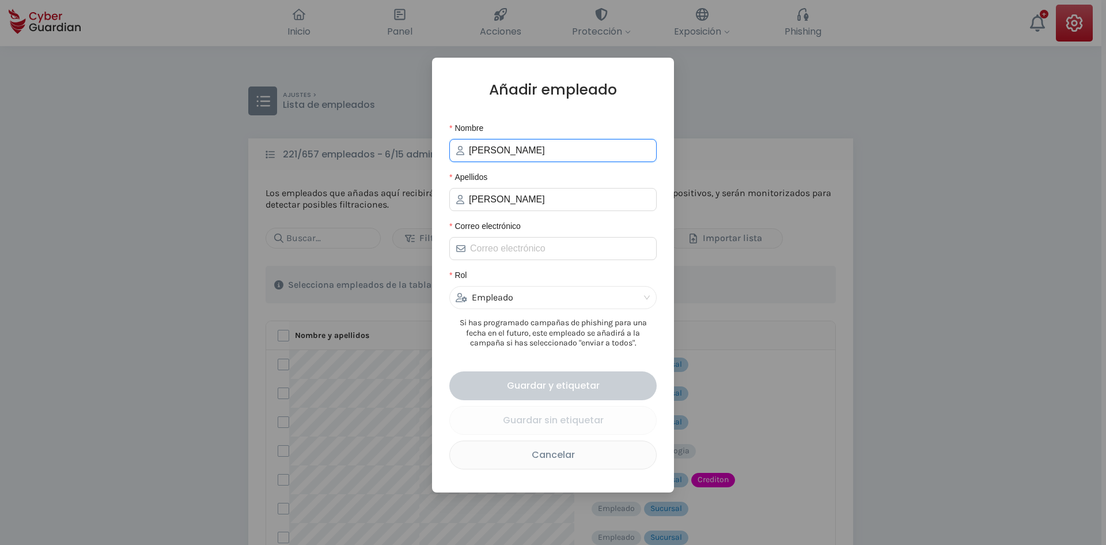
click at [510, 157] on input "[PERSON_NAME]" at bounding box center [559, 150] width 181 height 14
type input "[PERSON_NAME]"
click at [513, 249] on input "Correo electrónico" at bounding box center [560, 248] width 180 height 14
paste input "[EMAIL_ADDRESS][DOMAIN_NAME]"
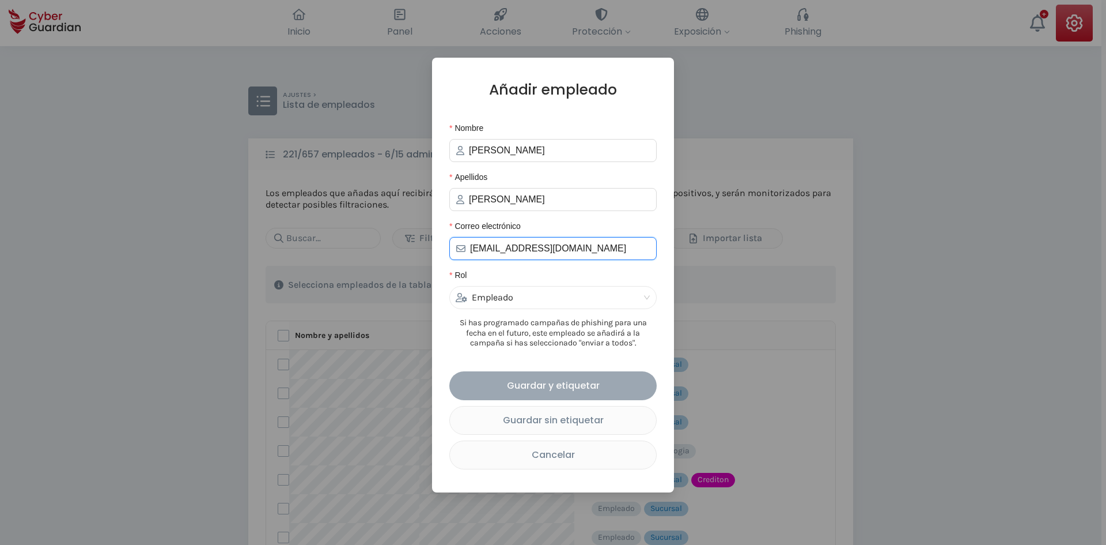
type input "[EMAIL_ADDRESS][DOMAIN_NAME]"
click at [532, 388] on div "Guardar y etiquetar" at bounding box center [553, 385] width 190 height 14
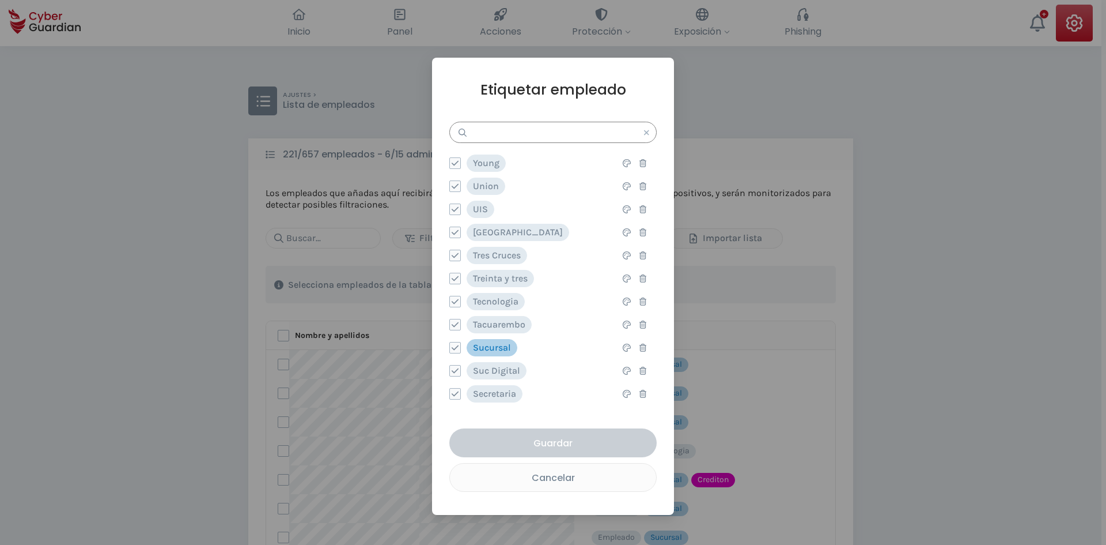
click at [508, 131] on input "text" at bounding box center [552, 132] width 207 height 21
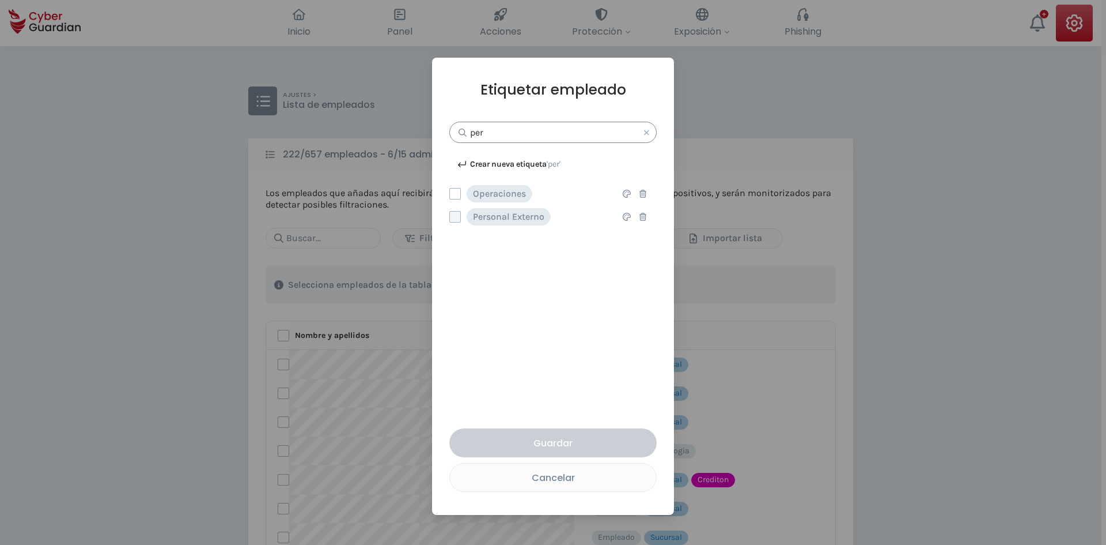
type input "per"
click at [460, 216] on label at bounding box center [455, 217] width 12 height 12
click at [450, 216] on input "checkbox" at bounding box center [450, 216] width 0 height 10
click at [548, 454] on button "Guardar" at bounding box center [552, 442] width 207 height 29
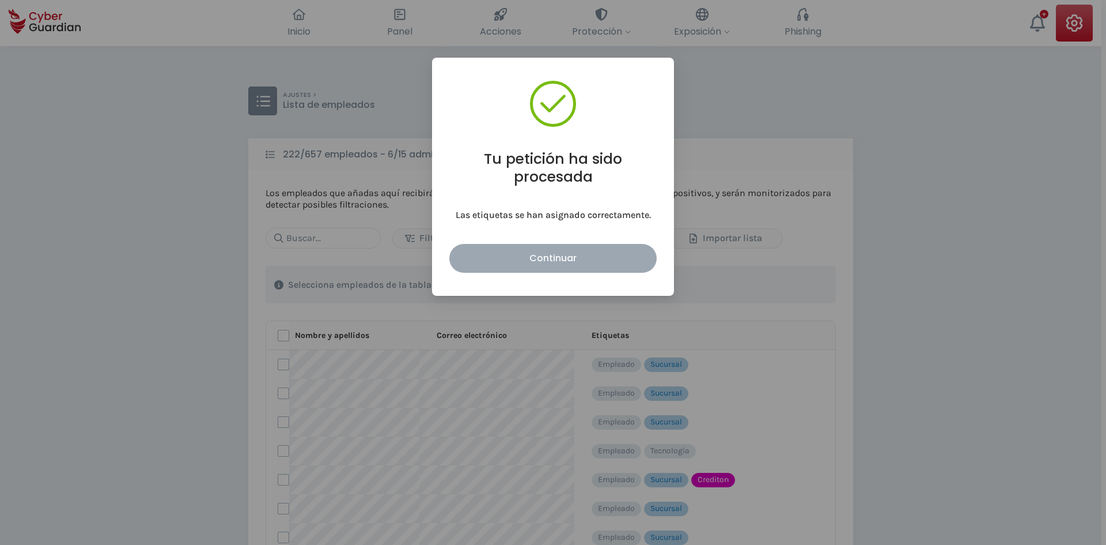
click at [559, 259] on div "Continuar" at bounding box center [553, 258] width 190 height 14
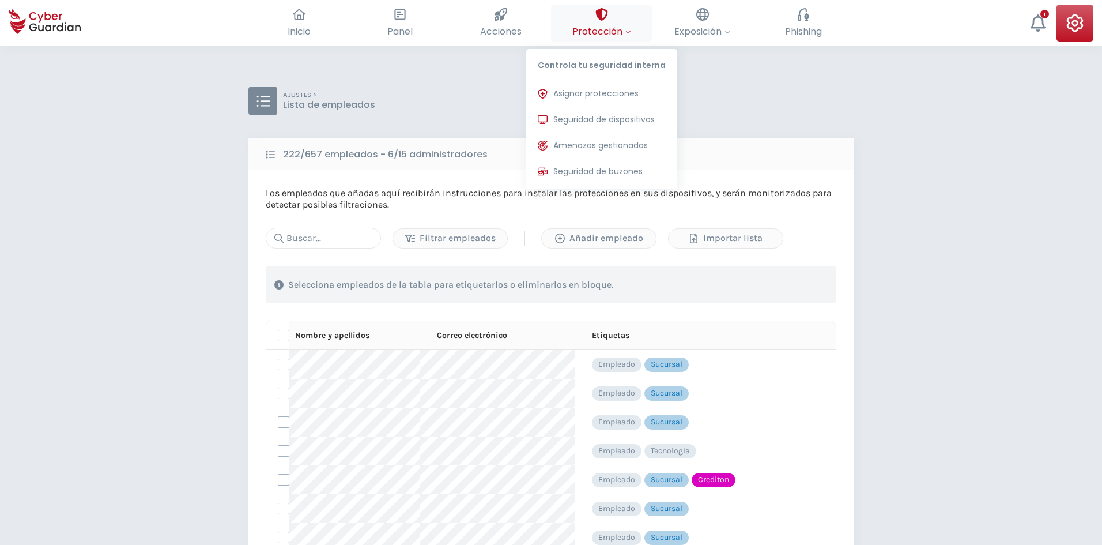
click at [593, 18] on button "Protección Controla tu seguridad interna Asignar protecciones Asigna las licenc…" at bounding box center [601, 23] width 101 height 37
click at [589, 89] on span "Asignar protecciones" at bounding box center [595, 94] width 85 height 12
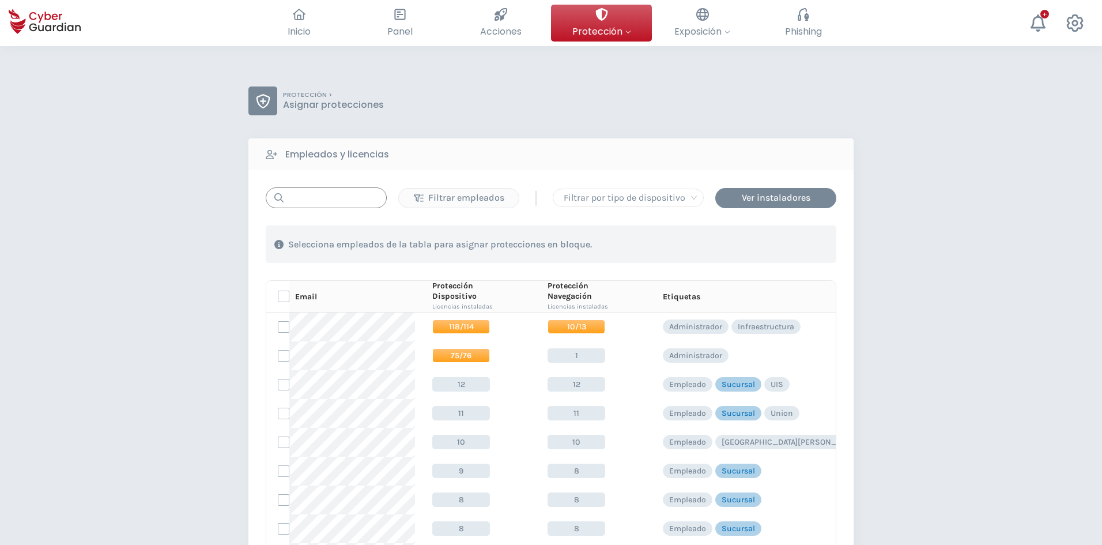
click at [305, 202] on input "text" at bounding box center [326, 197] width 121 height 21
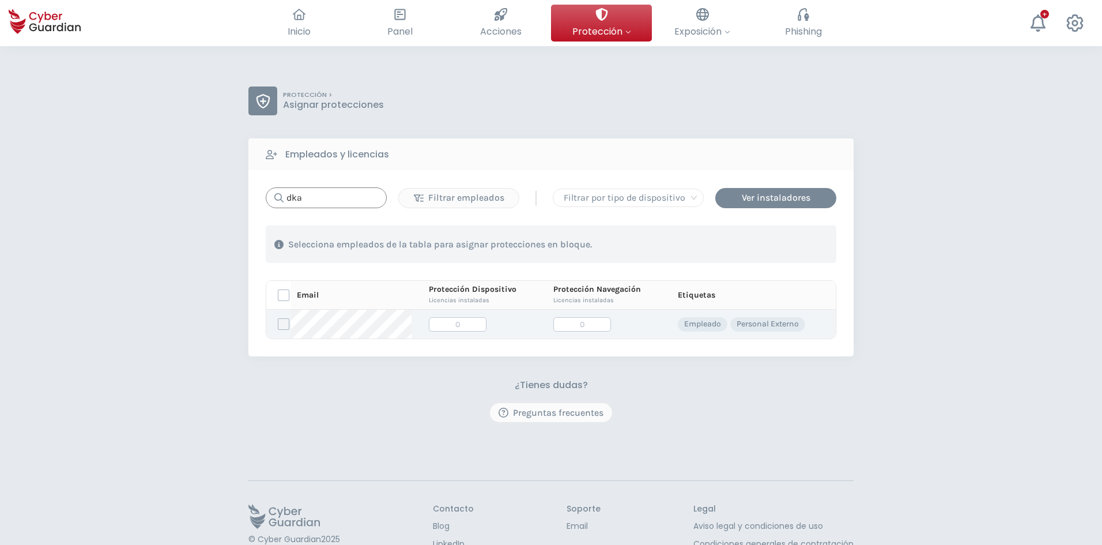
type input "dka"
click at [289, 327] on label at bounding box center [284, 324] width 12 height 12
click at [278, 327] on input "checkbox" at bounding box center [278, 324] width 0 height 10
click at [732, 246] on div "Asignar protecciones" at bounding box center [766, 244] width 104 height 14
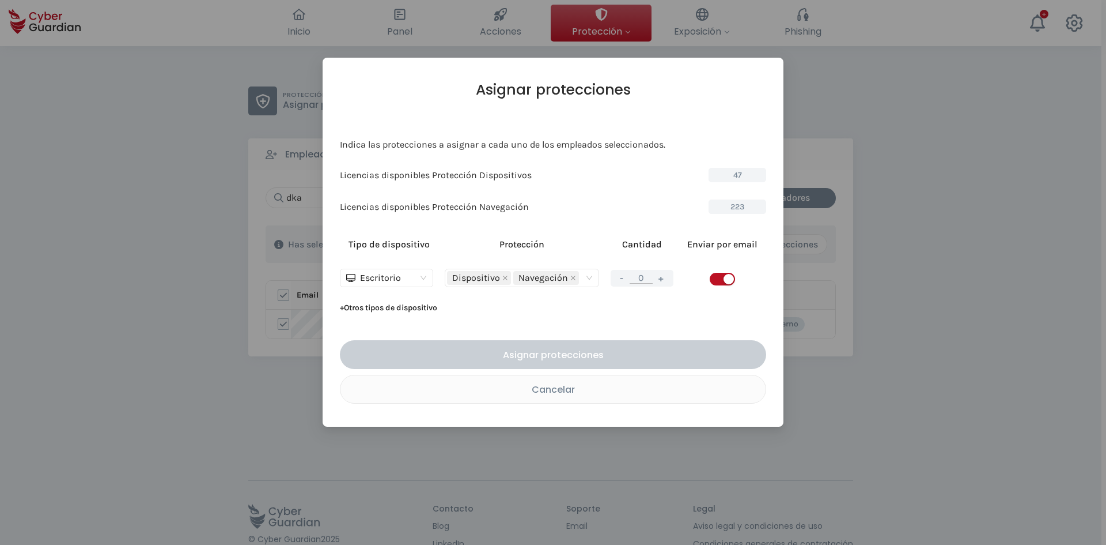
click at [716, 277] on span "button" at bounding box center [722, 279] width 25 height 13
click at [665, 279] on button "+" at bounding box center [662, 278] width 14 height 14
type input "1"
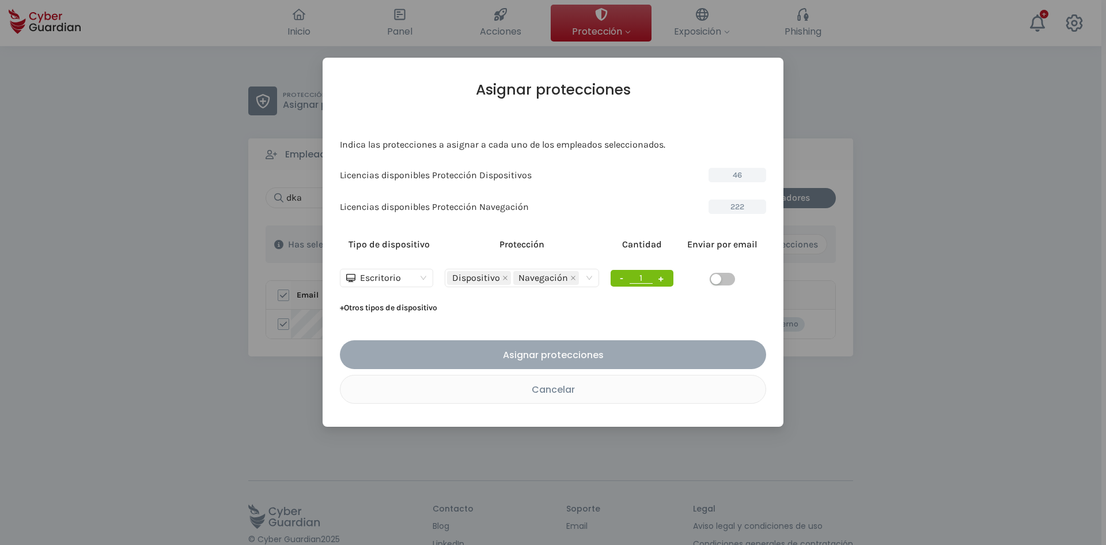
click at [583, 357] on div "Asignar protecciones" at bounding box center [553, 354] width 409 height 14
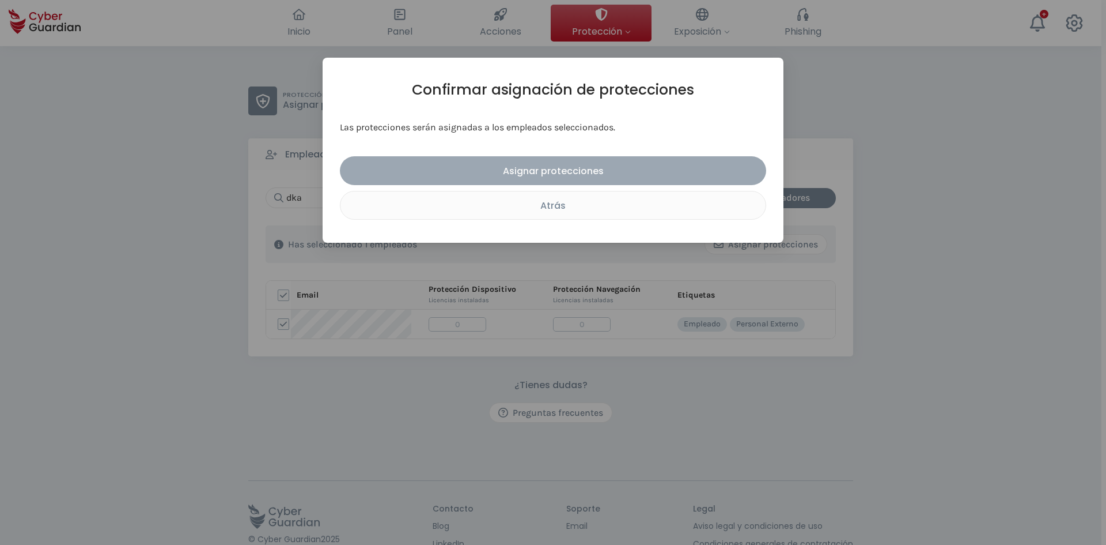
click at [543, 169] on div "Asignar protecciones" at bounding box center [553, 171] width 409 height 14
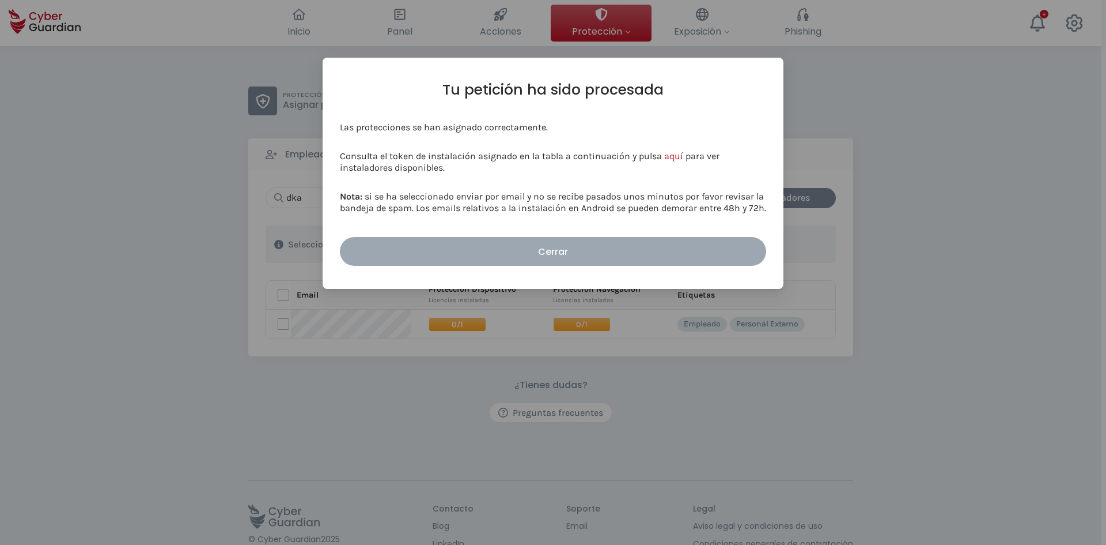
drag, startPoint x: 455, startPoint y: 239, endPoint x: 453, endPoint y: 269, distance: 30.6
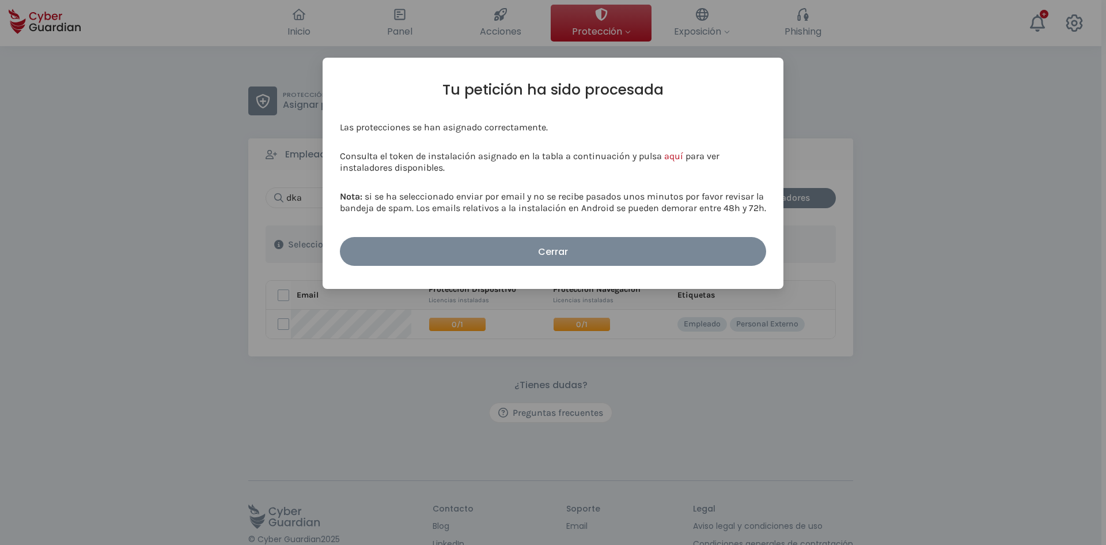
click at [455, 239] on button "Cerrar" at bounding box center [553, 251] width 426 height 29
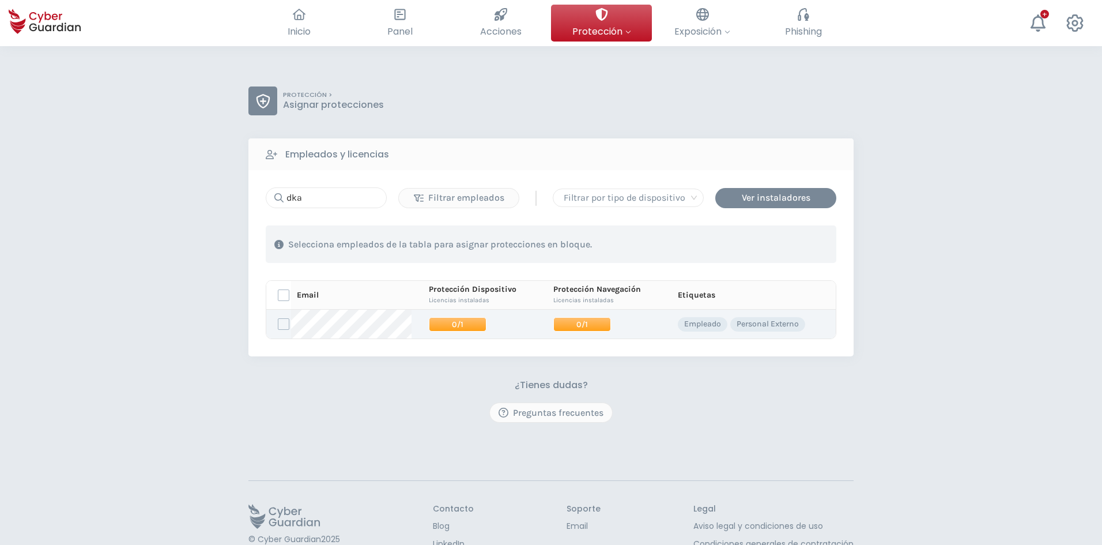
click at [443, 326] on span "0/1" at bounding box center [458, 324] width 58 height 14
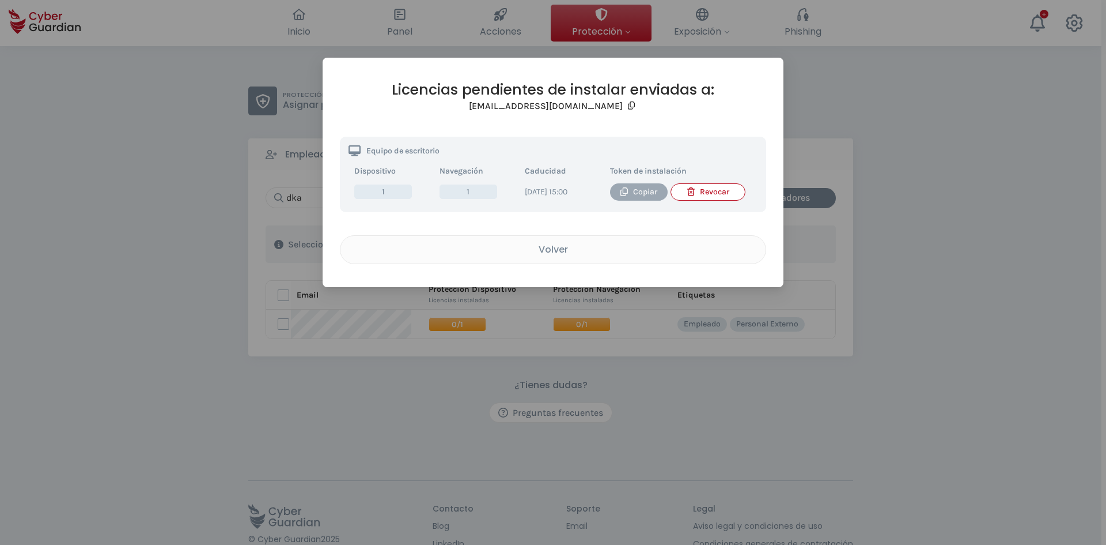
click at [634, 194] on div "Copiar" at bounding box center [639, 192] width 40 height 13
click at [557, 256] on div "Volver" at bounding box center [553, 249] width 408 height 14
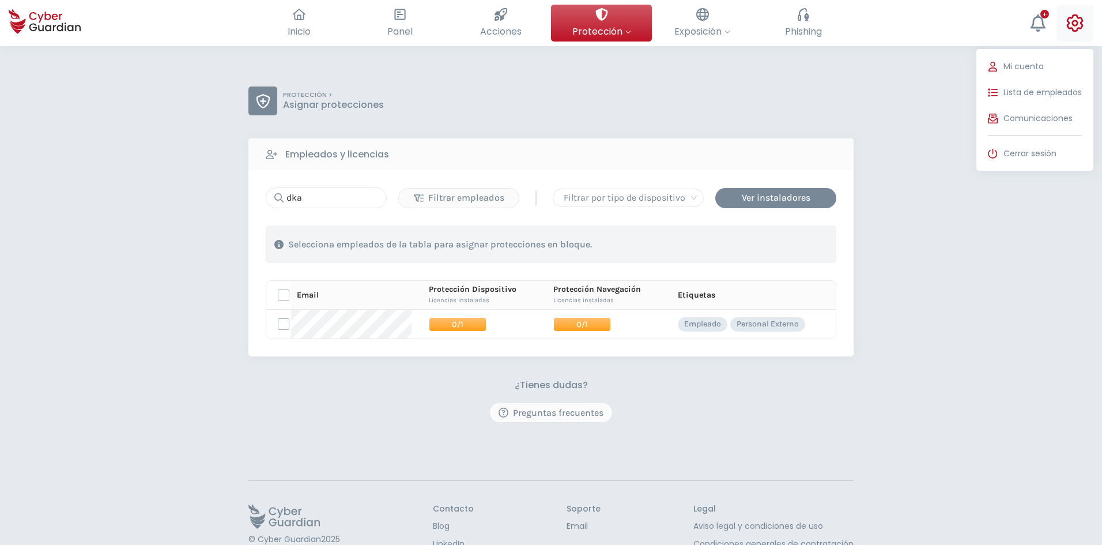
click at [1064, 15] on button "Mi cuenta Lista de empleados Comunicaciones Cerrar sesión" at bounding box center [1074, 23] width 37 height 37
click at [1041, 85] on button "Lista de empleados" at bounding box center [1034, 92] width 117 height 23
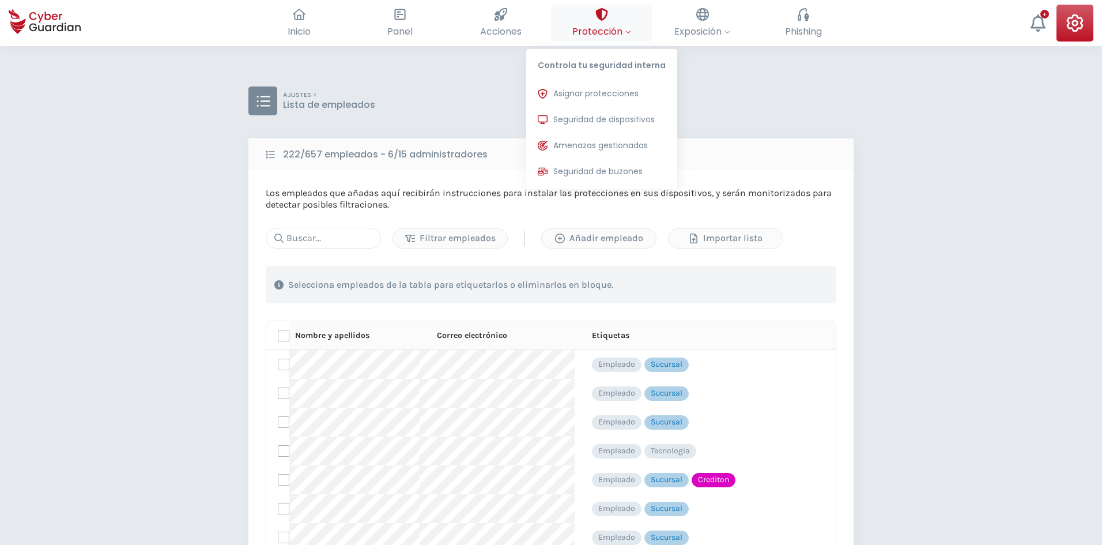
click at [608, 19] on button "Protección Controla tu seguridad interna Asignar protecciones Asigna las licenc…" at bounding box center [601, 23] width 101 height 37
click at [592, 92] on span "Asignar protecciones" at bounding box center [595, 94] width 85 height 12
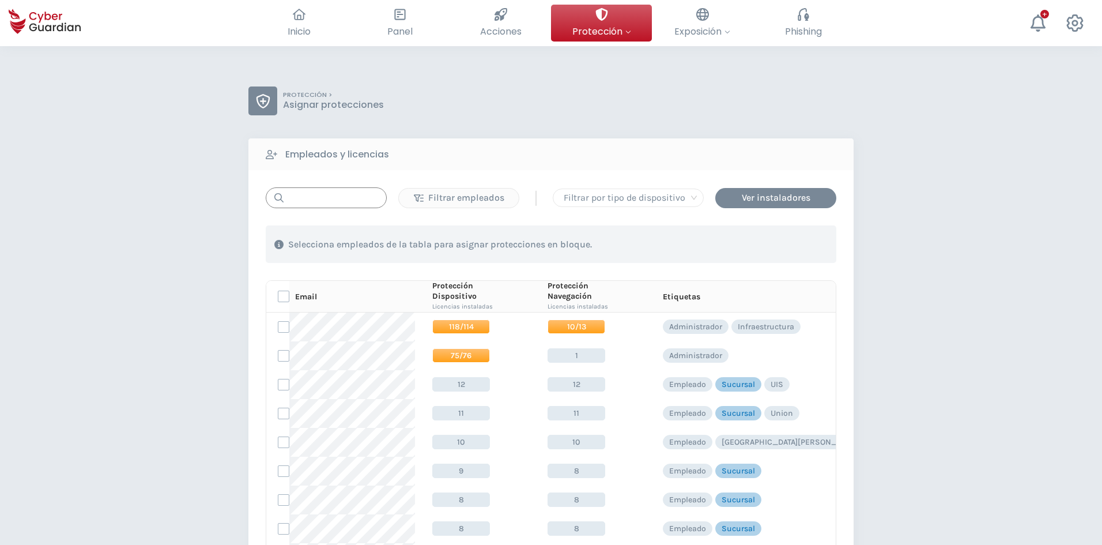
click at [328, 200] on input "text" at bounding box center [326, 197] width 121 height 21
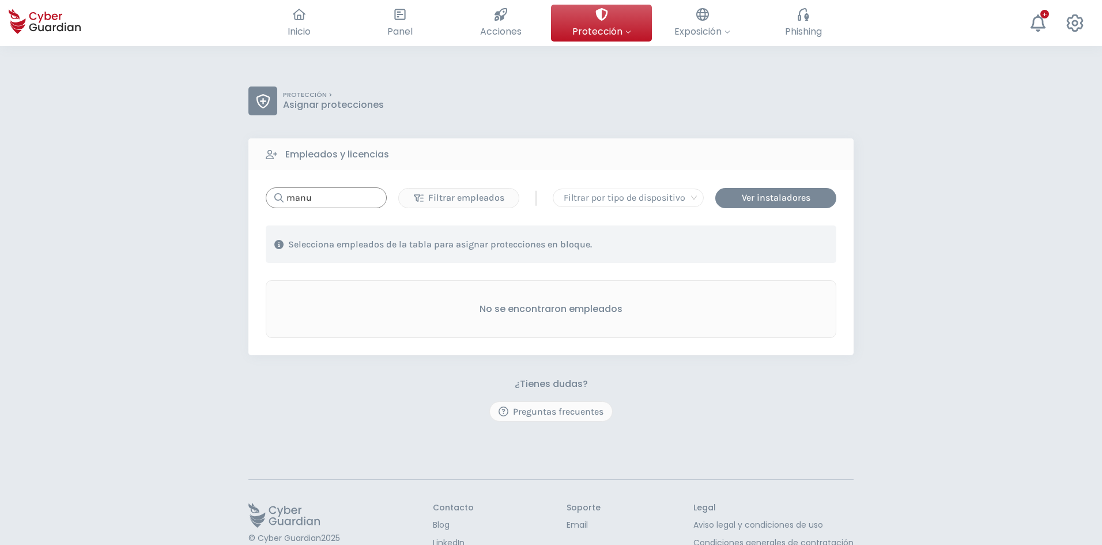
drag, startPoint x: 325, startPoint y: 199, endPoint x: 241, endPoint y: 200, distance: 83.5
click at [241, 200] on div "PROTECCIÓN > Asignar protecciones Empleados y licencias manu Filtrar empleados …" at bounding box center [551, 323] width 1102 height 555
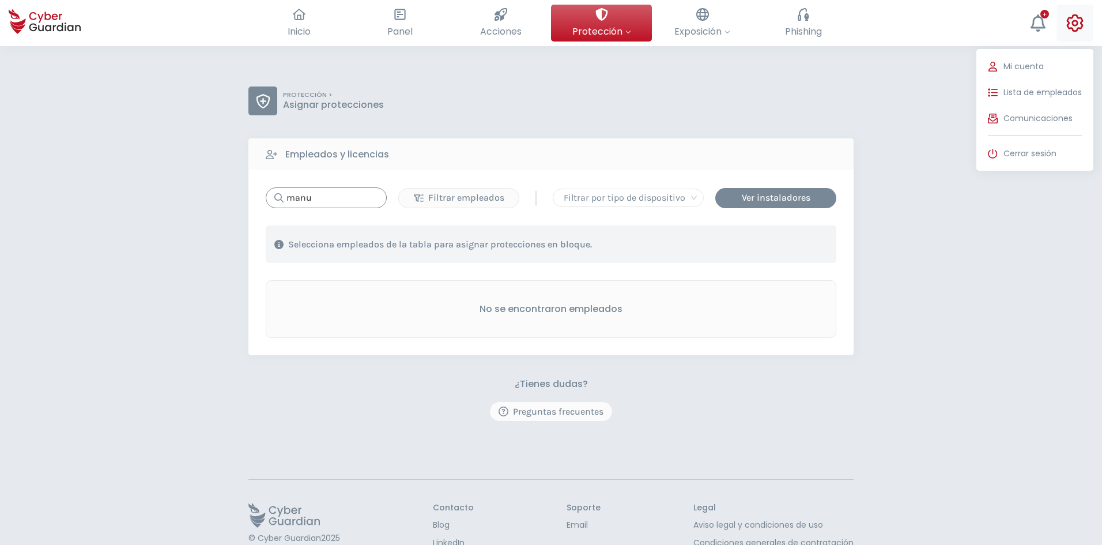
type input "manu"
click at [1087, 24] on button "Mi cuenta Lista de empleados Comunicaciones Cerrar sesión" at bounding box center [1074, 23] width 37 height 37
click at [1060, 90] on span "Lista de empleados" at bounding box center [1042, 92] width 78 height 12
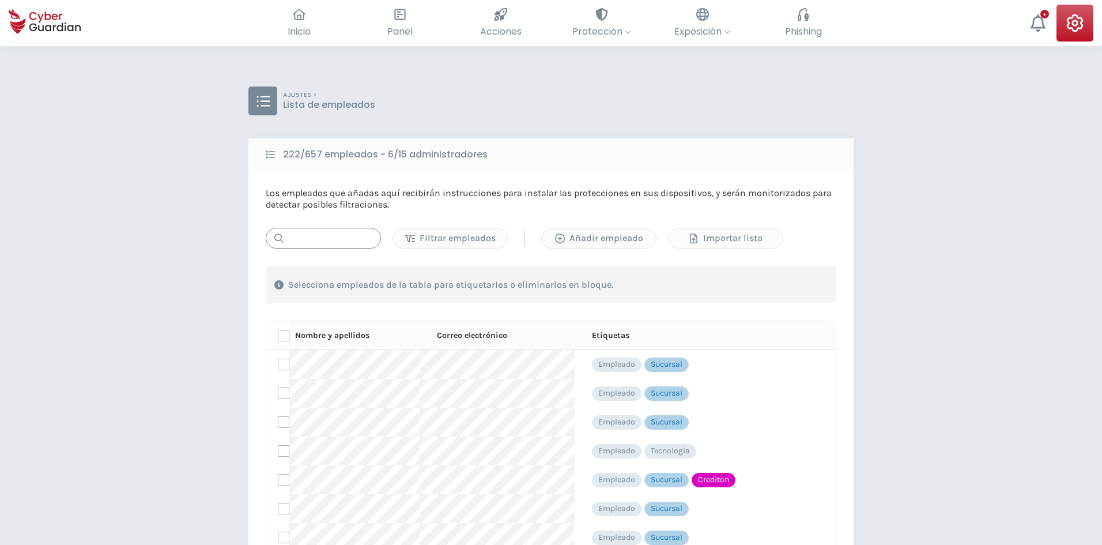
click at [311, 233] on input "text" at bounding box center [323, 238] width 115 height 21
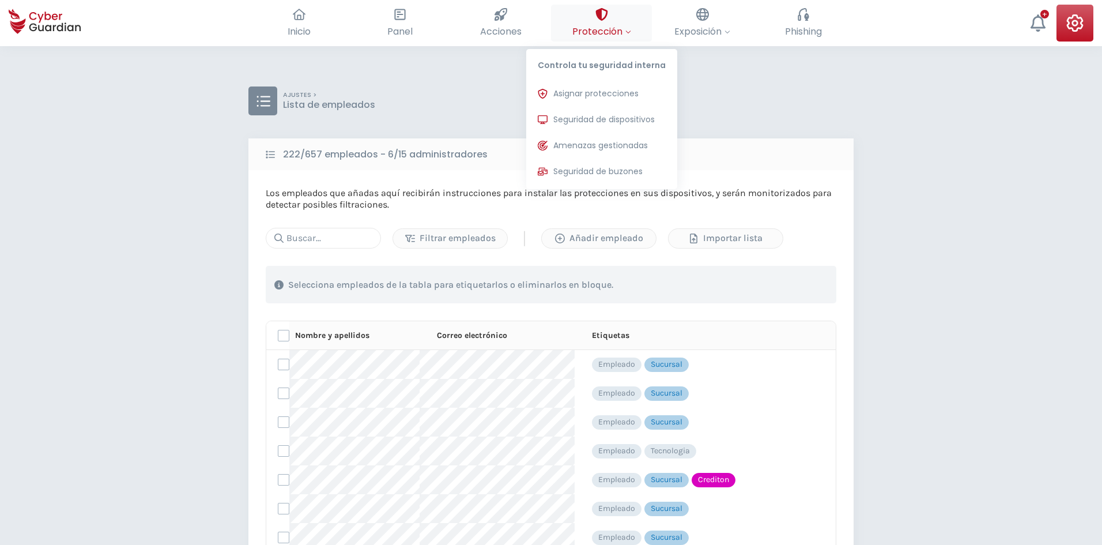
click at [593, 13] on button "Protección Controla tu seguridad interna Asignar protecciones Asigna las licenc…" at bounding box center [601, 23] width 101 height 37
click at [586, 102] on button "Asignar protecciones Asigna las licencias de protección para poder instalarlas …" at bounding box center [601, 93] width 151 height 23
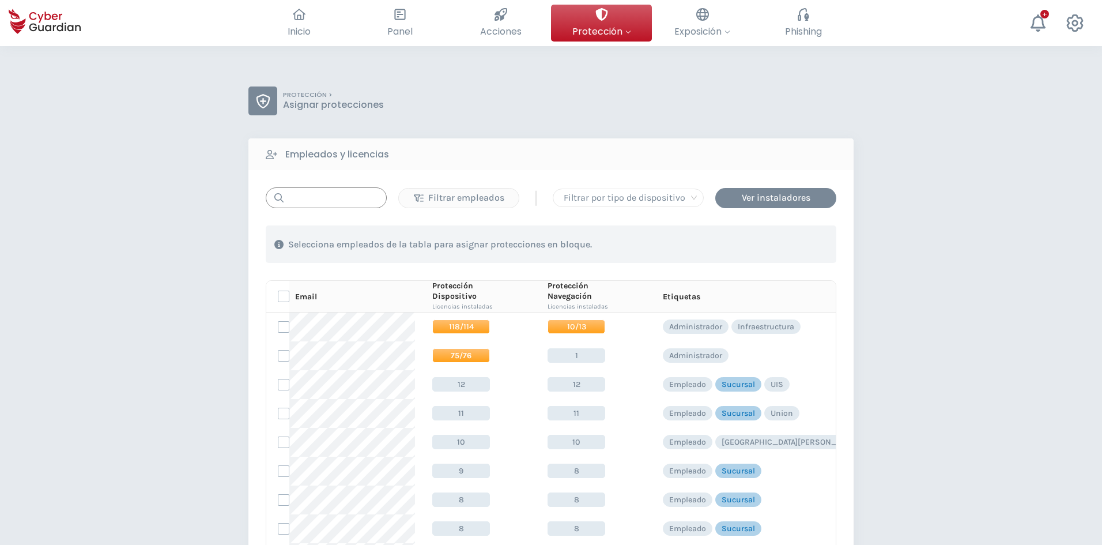
drag, startPoint x: 313, startPoint y: 200, endPoint x: 309, endPoint y: 195, distance: 6.9
click at [313, 199] on input "text" at bounding box center [326, 197] width 121 height 21
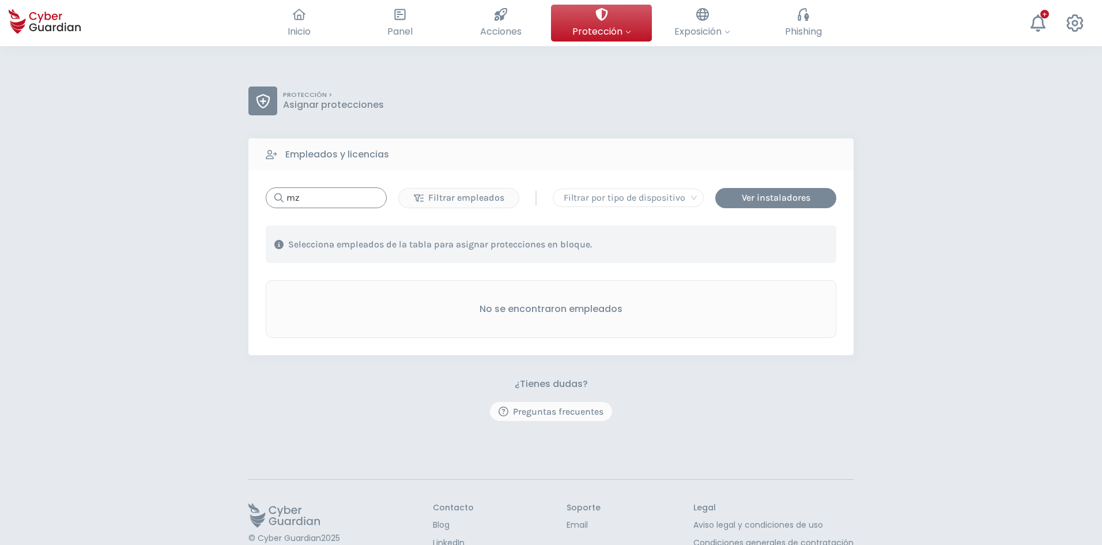
type input "m"
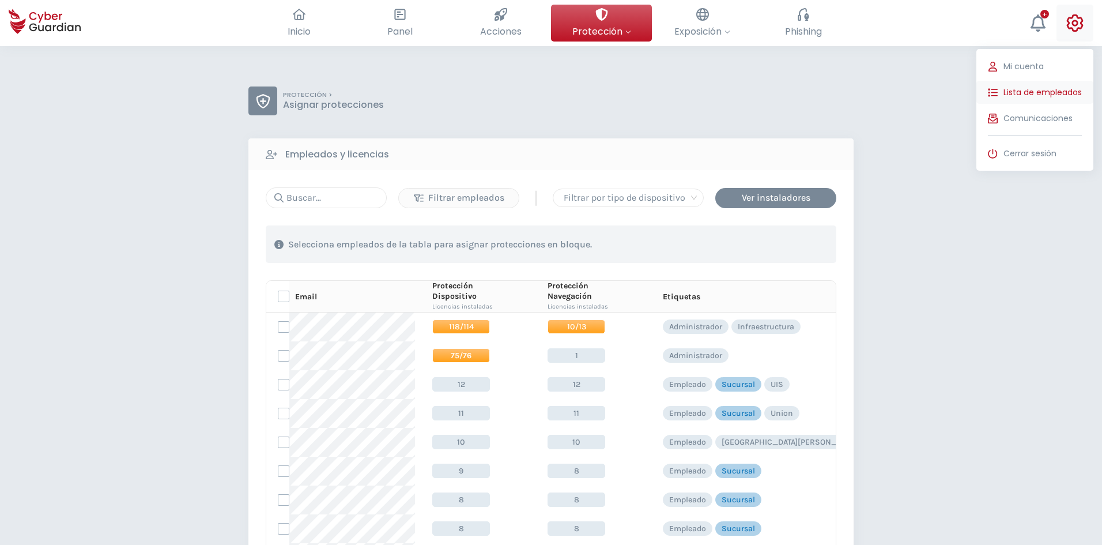
click at [1045, 97] on span "Lista de empleados" at bounding box center [1042, 92] width 78 height 12
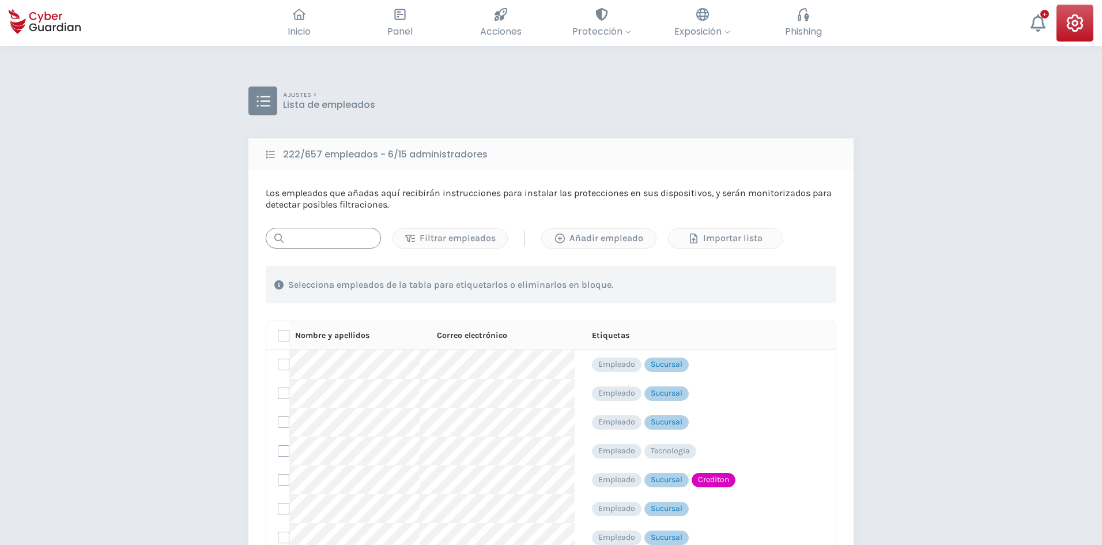
click at [340, 240] on input "text" at bounding box center [323, 238] width 115 height 21
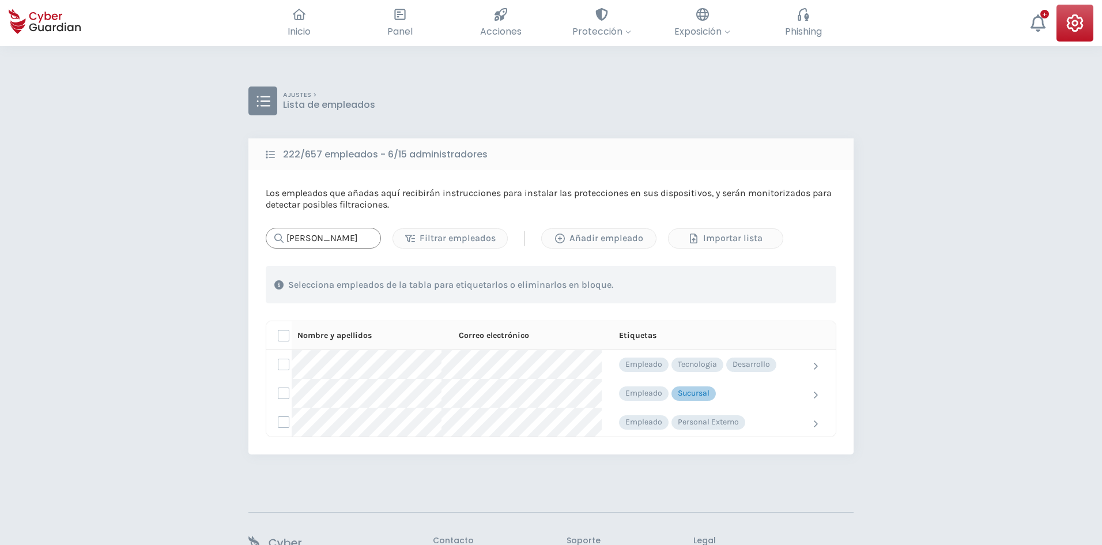
type input "[PERSON_NAME]"
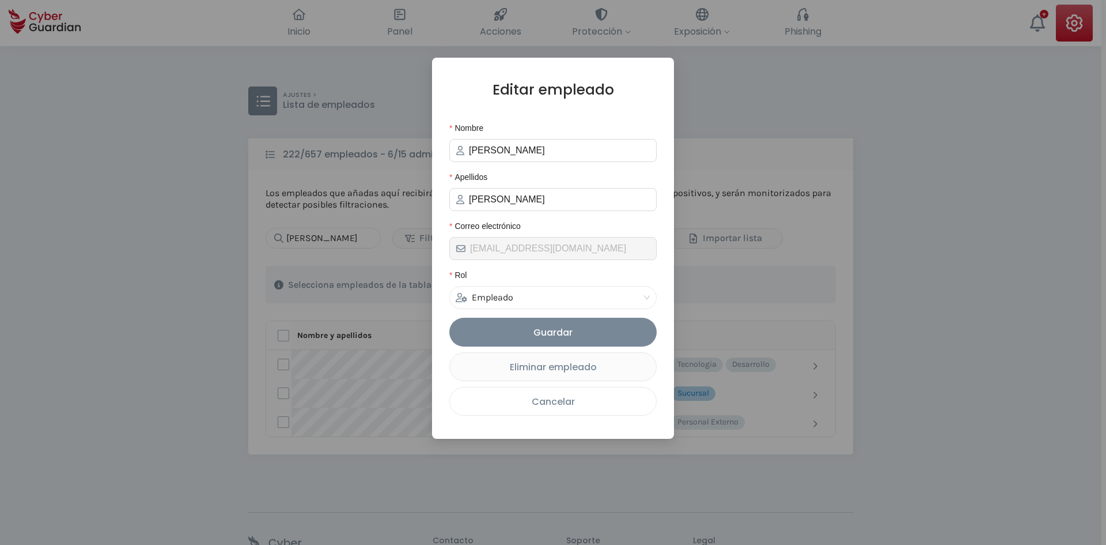
click at [543, 394] on div "Cancelar" at bounding box center [553, 401] width 189 height 14
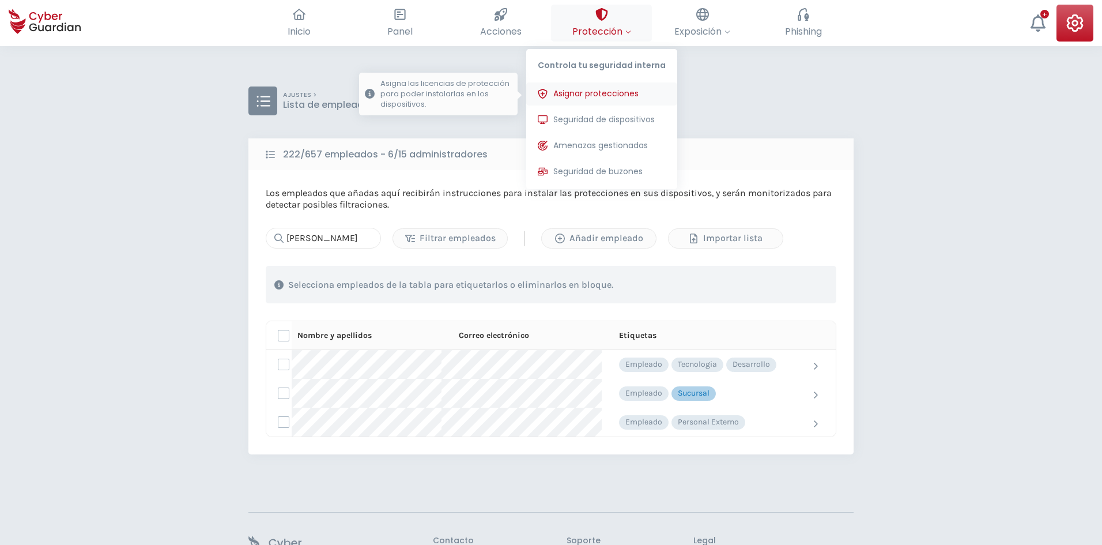
click at [600, 90] on span "Asignar protecciones" at bounding box center [595, 94] width 85 height 12
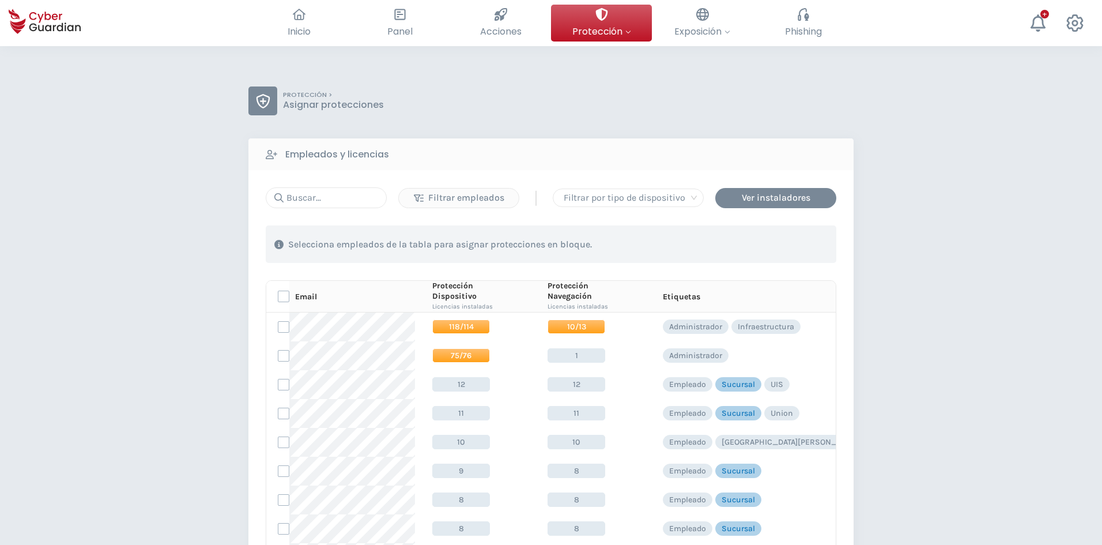
click at [267, 198] on icon at bounding box center [275, 197] width 18 height 9
click at [320, 206] on input "text" at bounding box center [326, 197] width 121 height 21
paste input "mstolowicz"
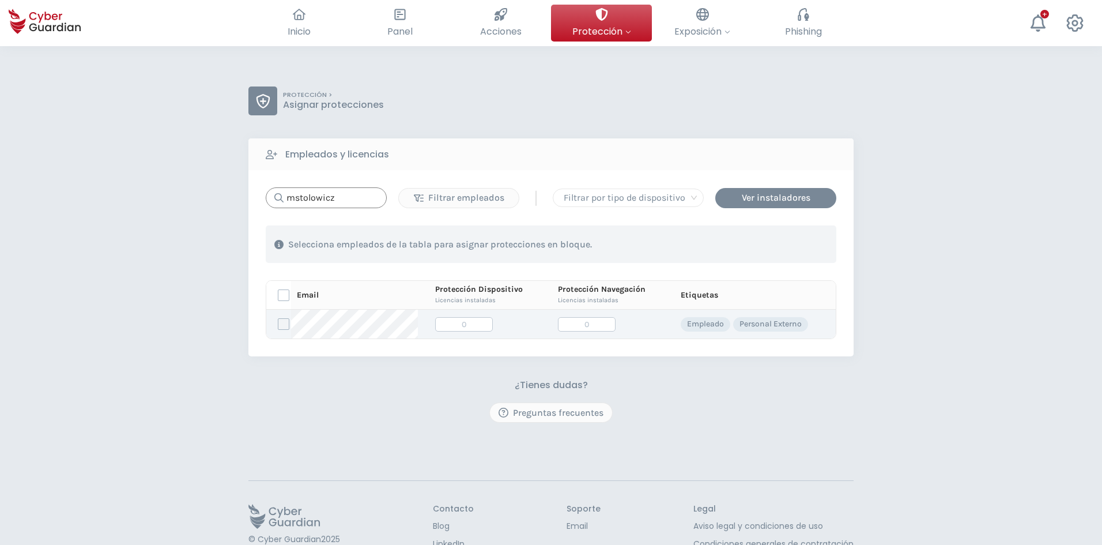
type input "mstolowicz"
click at [281, 320] on label at bounding box center [284, 324] width 12 height 12
click at [278, 320] on input "checkbox" at bounding box center [278, 324] width 0 height 10
click at [740, 248] on div "Asignar protecciones" at bounding box center [766, 244] width 104 height 14
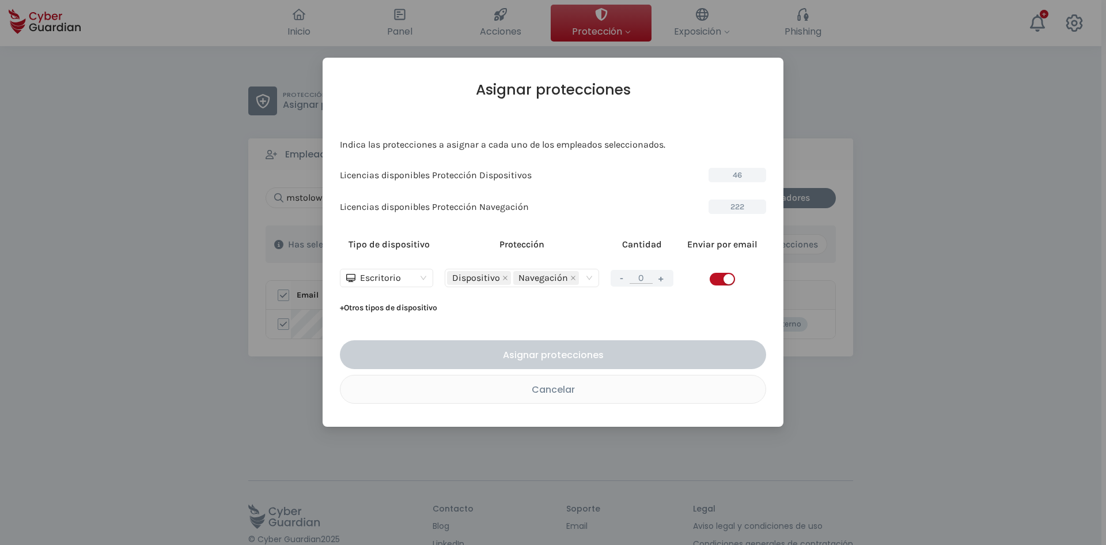
click at [666, 277] on button "+" at bounding box center [662, 278] width 14 height 14
type input "1"
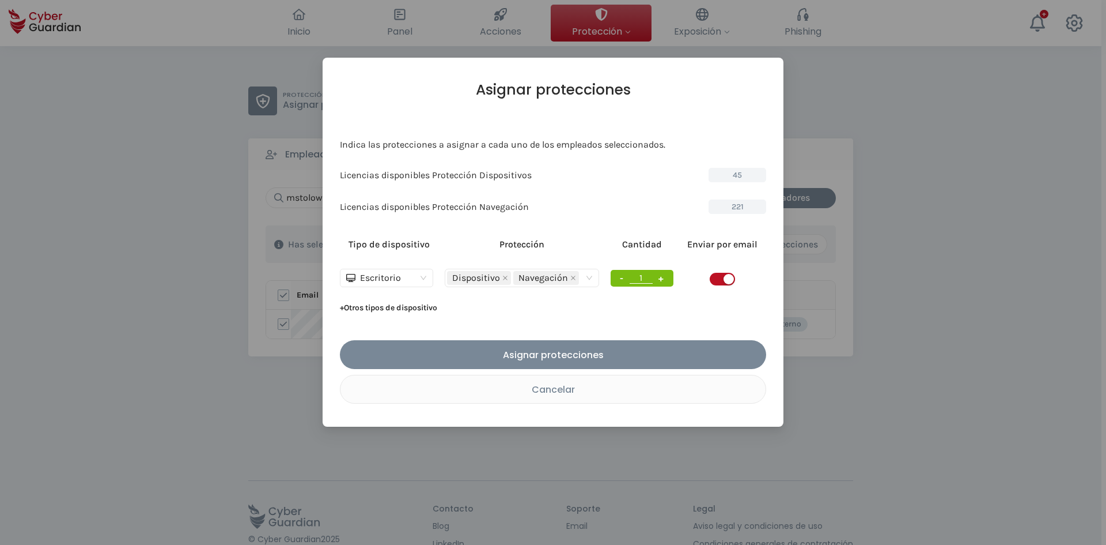
click at [714, 277] on span "button" at bounding box center [722, 279] width 25 height 13
click at [580, 345] on button "Asignar protecciones" at bounding box center [553, 354] width 426 height 29
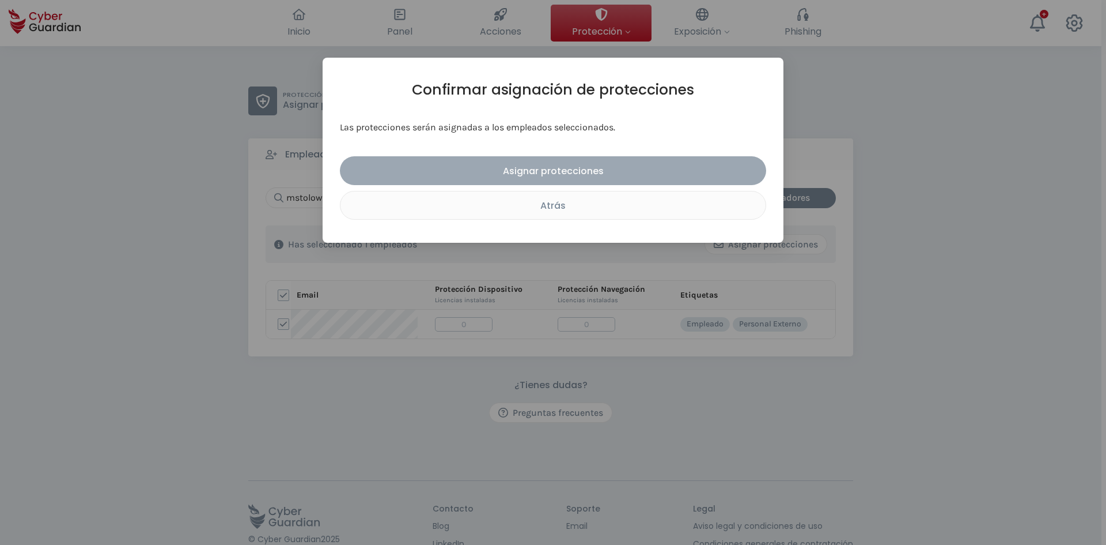
click at [578, 176] on div "Asignar protecciones" at bounding box center [553, 171] width 409 height 14
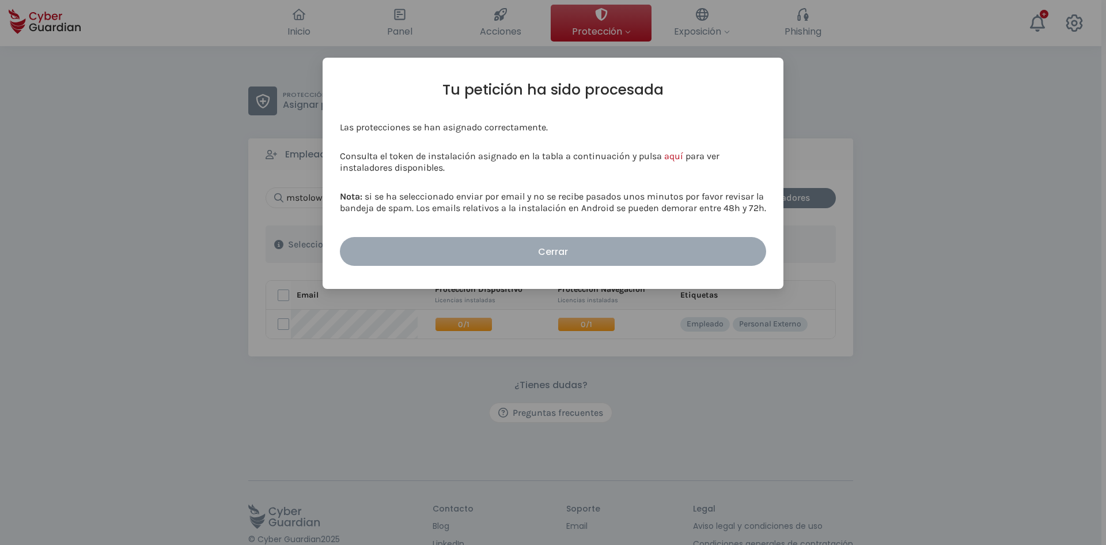
click at [540, 260] on button "Cerrar" at bounding box center [553, 251] width 426 height 29
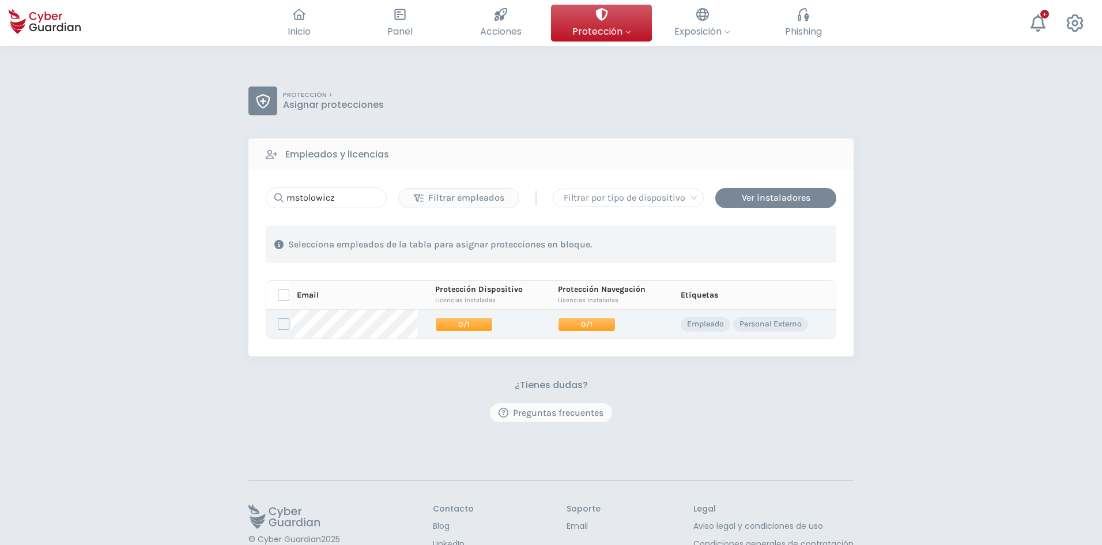
click at [577, 320] on span "0/1" at bounding box center [587, 324] width 58 height 14
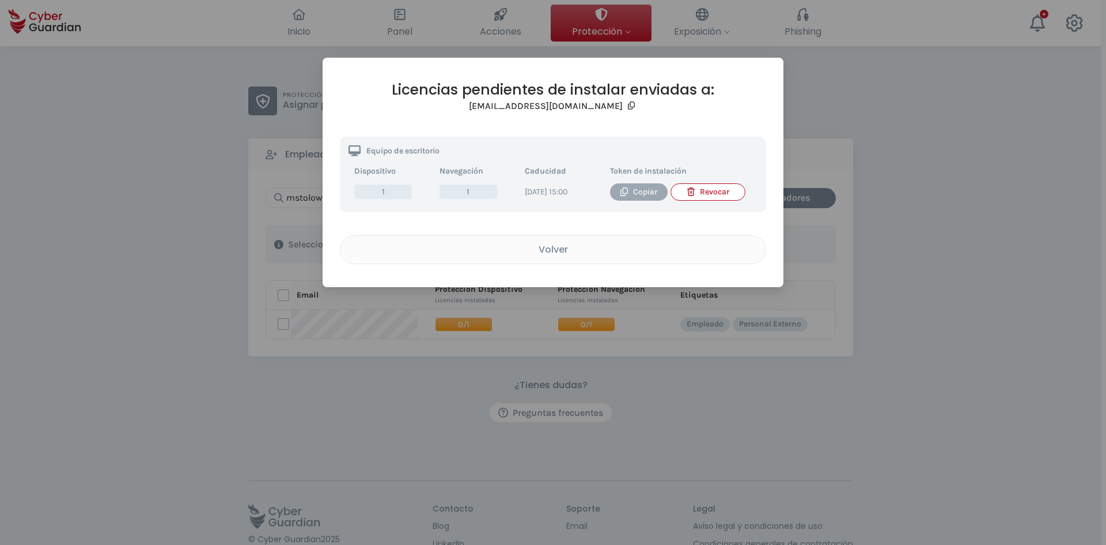
click at [646, 191] on div "Copiar" at bounding box center [639, 192] width 40 height 13
click at [562, 256] on div "Volver" at bounding box center [553, 249] width 408 height 14
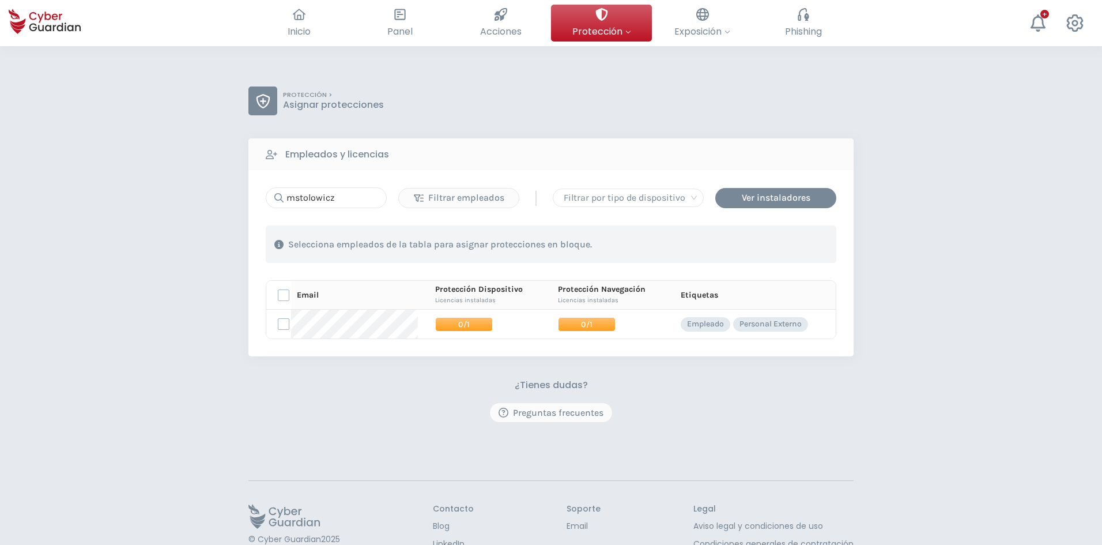
click at [394, 408] on div "¿Tienes dudas? Preguntas frecuentes" at bounding box center [550, 400] width 605 height 43
click at [582, 330] on span "0/1" at bounding box center [587, 324] width 58 height 14
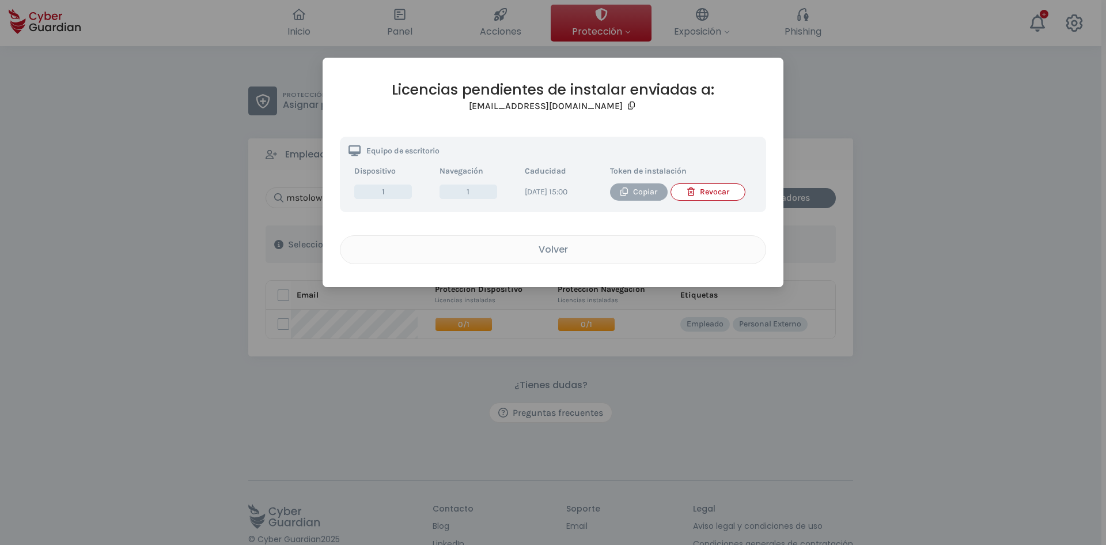
click at [637, 193] on div "Copiar" at bounding box center [639, 192] width 40 height 13
click at [565, 255] on div "Volver" at bounding box center [553, 249] width 408 height 14
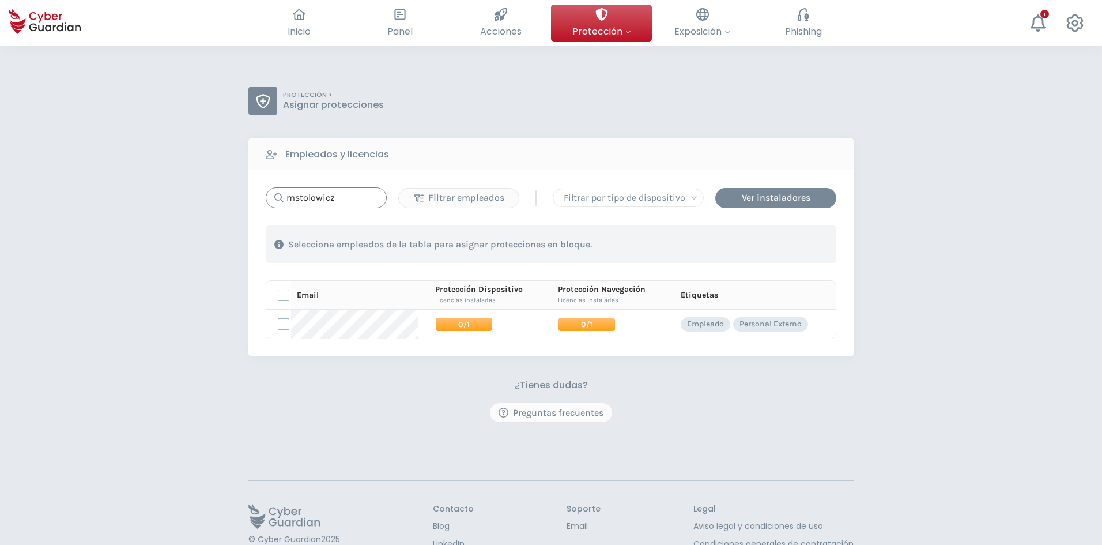
drag, startPoint x: 339, startPoint y: 198, endPoint x: 244, endPoint y: 187, distance: 95.1
click at [247, 187] on div "PROTECCIÓN > Asignar protecciones Empleados y licencias mstolowicz Filtrar empl…" at bounding box center [551, 324] width 1102 height 557
drag, startPoint x: 262, startPoint y: 189, endPoint x: 238, endPoint y: 193, distance: 24.5
click at [238, 192] on div "PROTECCIÓN > Asignar protecciones Empleados y licencias dka Filtrar empleados |…" at bounding box center [551, 324] width 1102 height 557
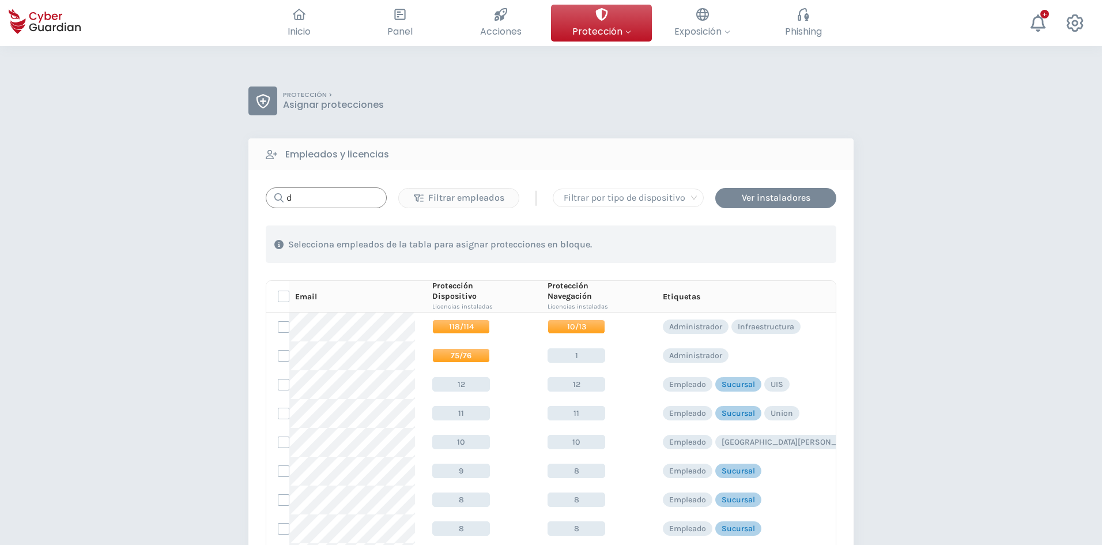
type input "mstolowicz"
click at [322, 201] on input "text" at bounding box center [326, 197] width 121 height 21
paste input "mstolowicz"
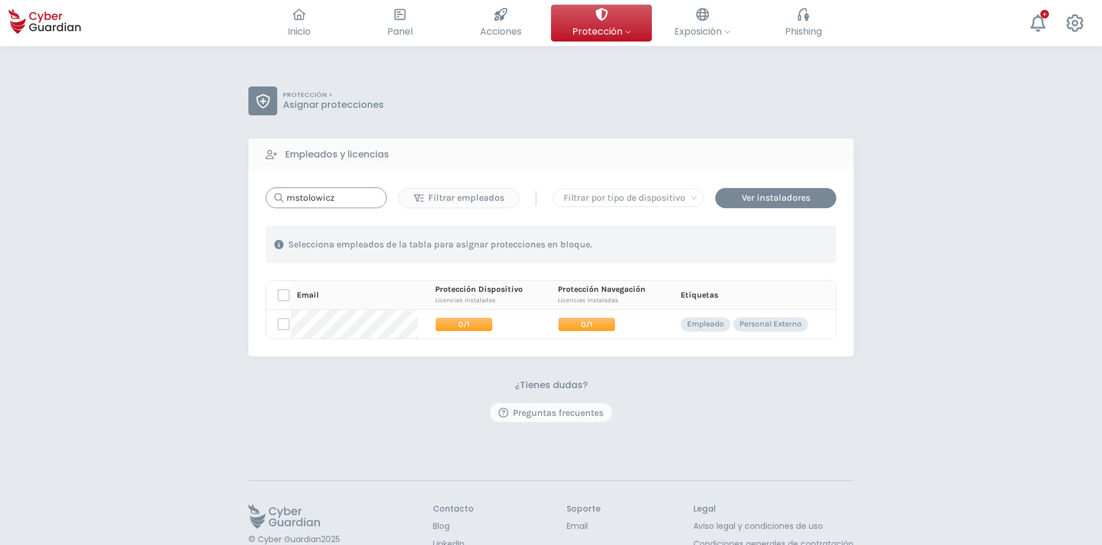
type input "mstolowicz"
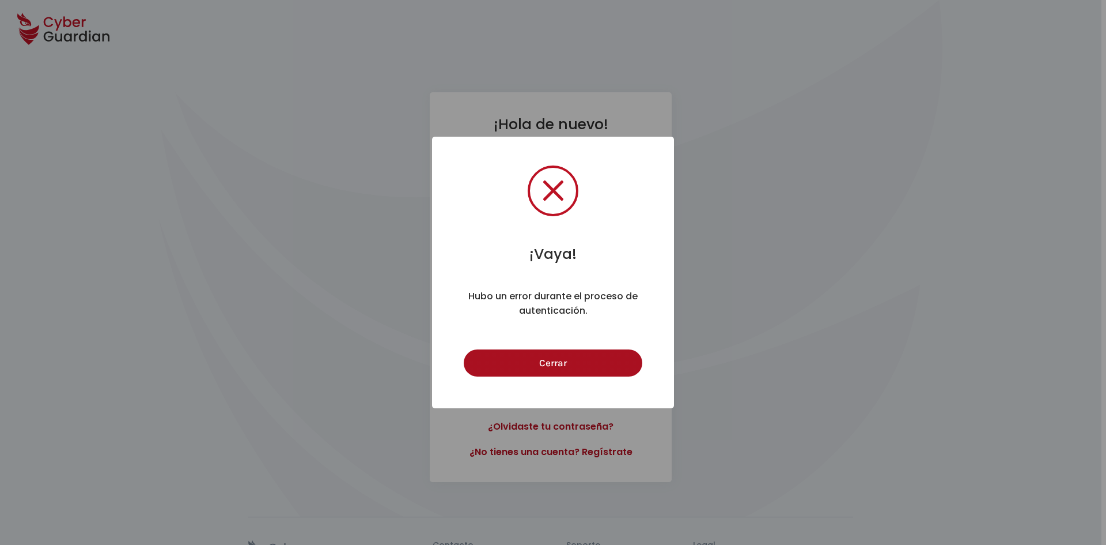
drag, startPoint x: 570, startPoint y: 365, endPoint x: 566, endPoint y: 372, distance: 8.0
click at [570, 366] on button "Cerrar" at bounding box center [553, 362] width 178 height 27
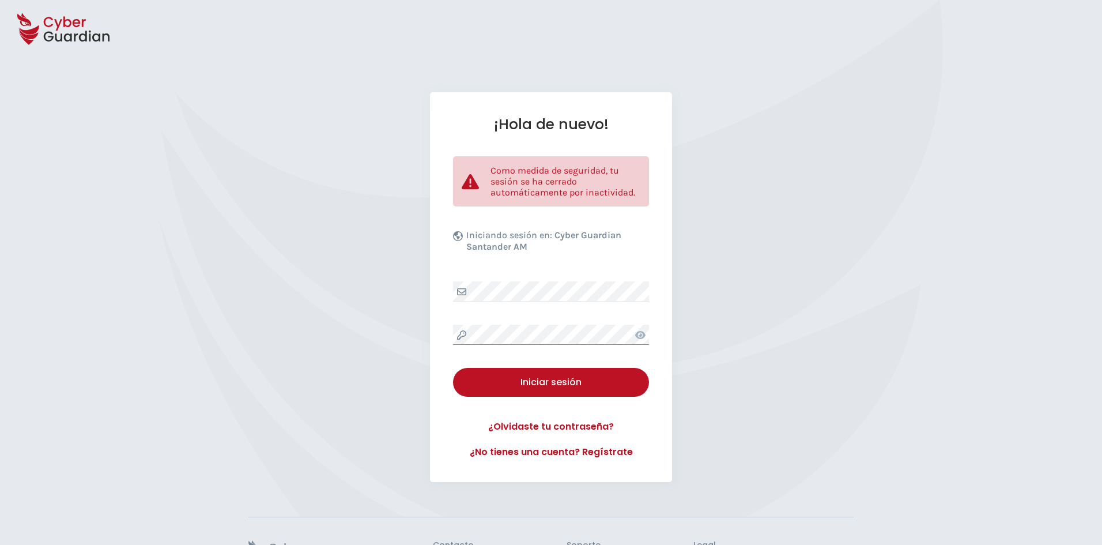
click at [362, 339] on div "¡Hola de nuevo! Como medida de seguridad, tu sesión se ha cerrado automáticamen…" at bounding box center [551, 287] width 1102 height 390
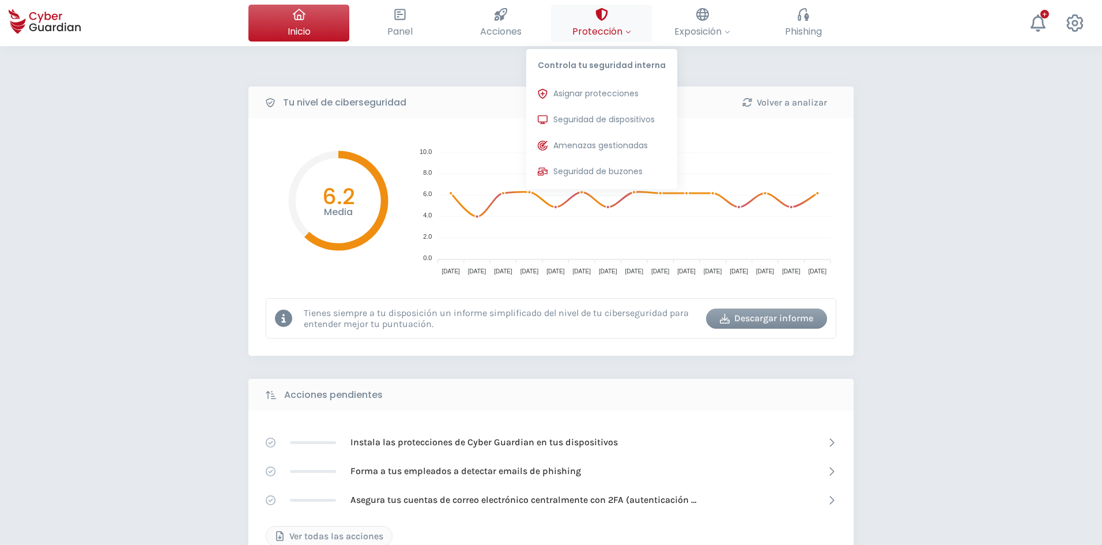
click at [602, 31] on span "Protección" at bounding box center [601, 31] width 59 height 14
click at [609, 88] on span "Asignar protecciones" at bounding box center [595, 94] width 85 height 12
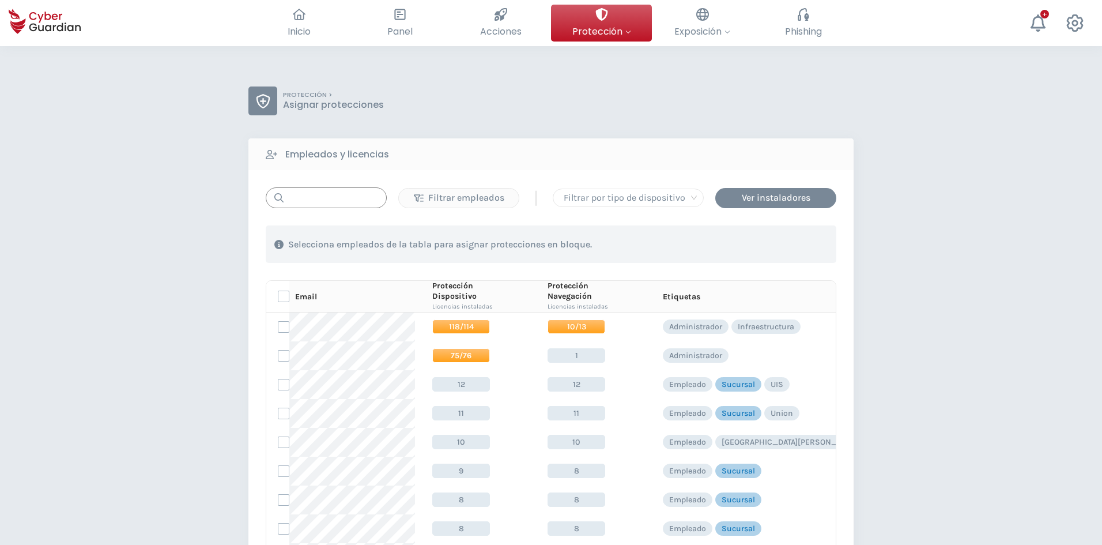
click at [325, 199] on input "text" at bounding box center [326, 197] width 121 height 21
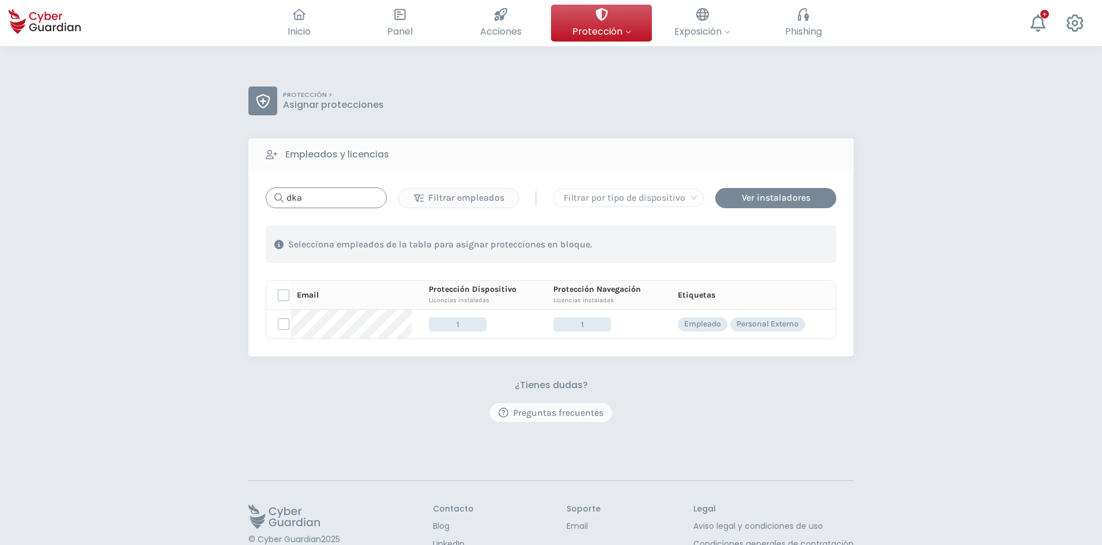
type input "dka"
click at [186, 191] on div "PROTECCIÓN > Asignar protecciones Empleados y licencias dka Filtrar empleados |…" at bounding box center [551, 324] width 1102 height 557
click at [317, 198] on input "dka" at bounding box center [326, 197] width 121 height 21
